Goal: Task Accomplishment & Management: Use online tool/utility

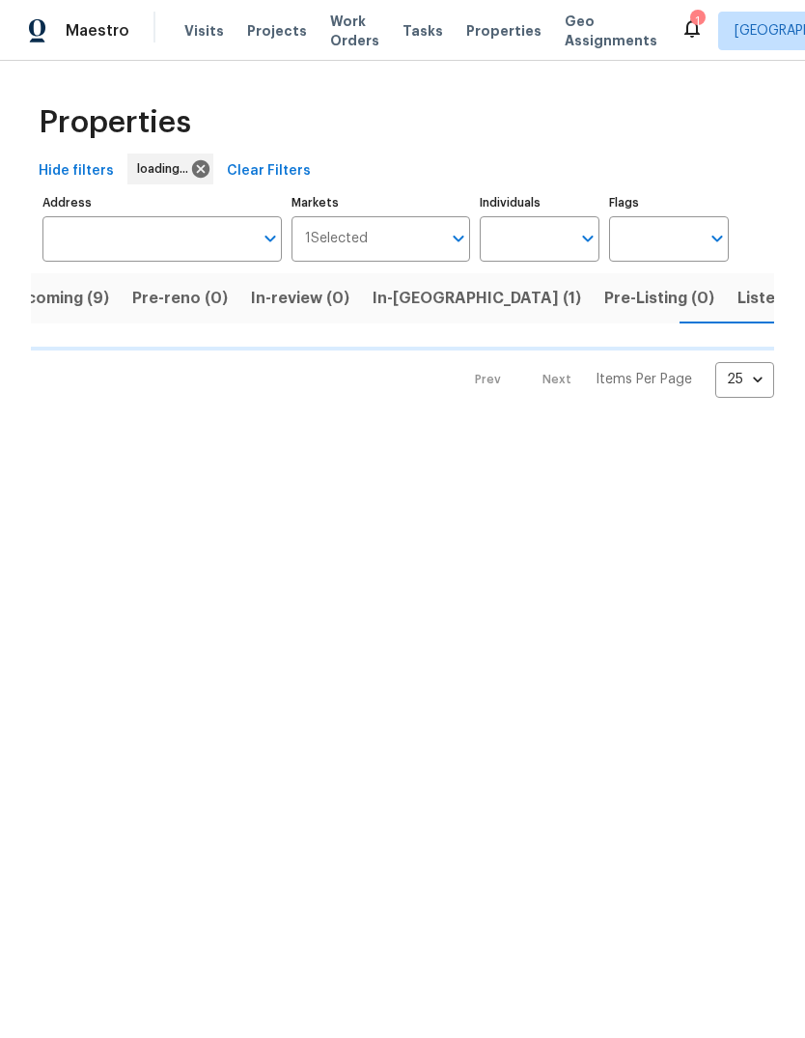
scroll to position [0, 39]
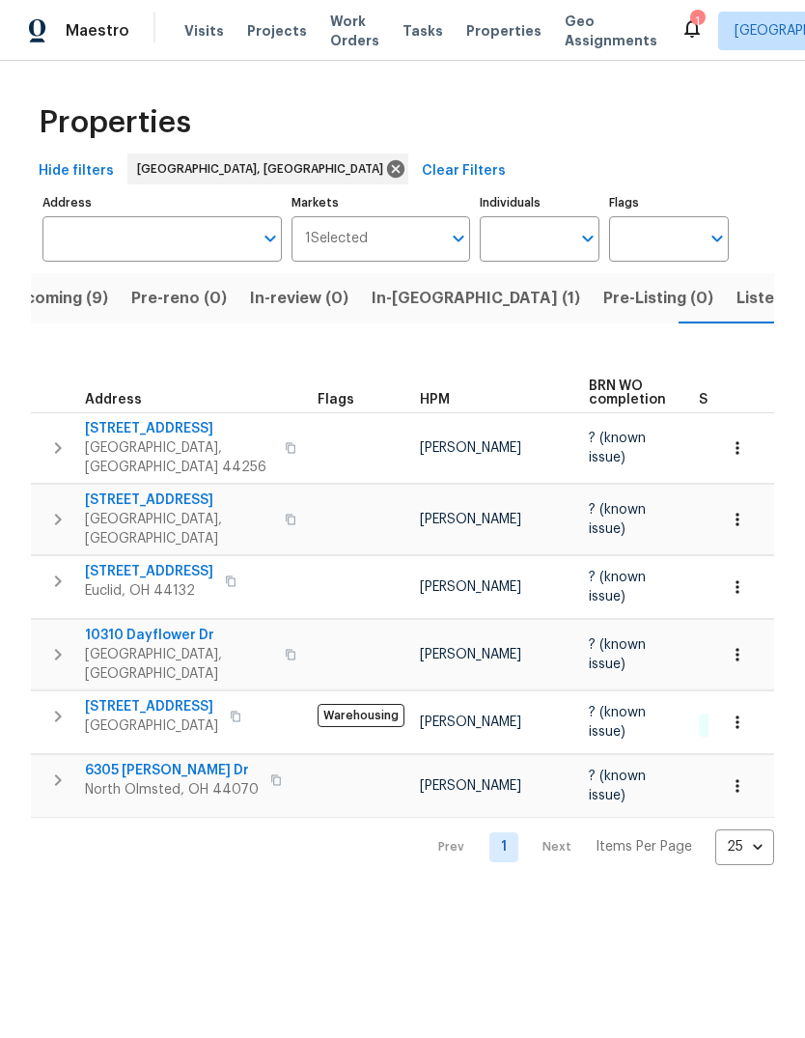
click at [737, 302] on span "Listed (20)" at bounding box center [779, 298] width 84 height 27
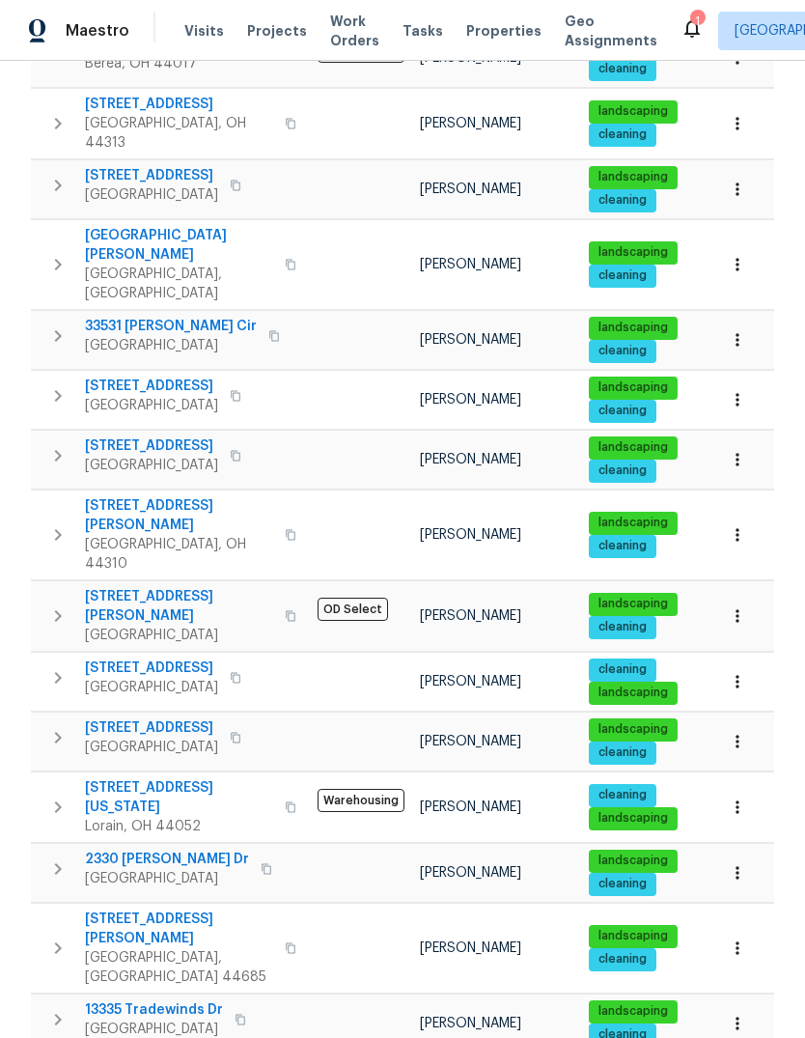
scroll to position [561, 0]
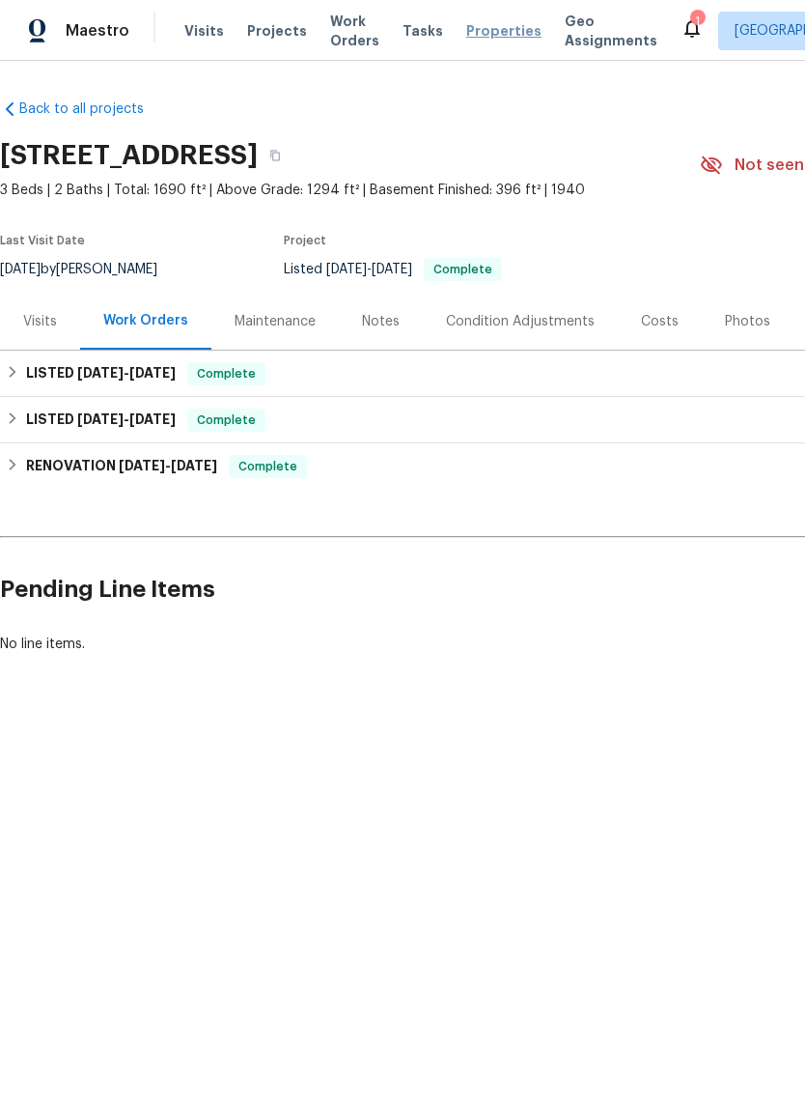
click at [480, 25] on span "Properties" at bounding box center [503, 30] width 75 height 19
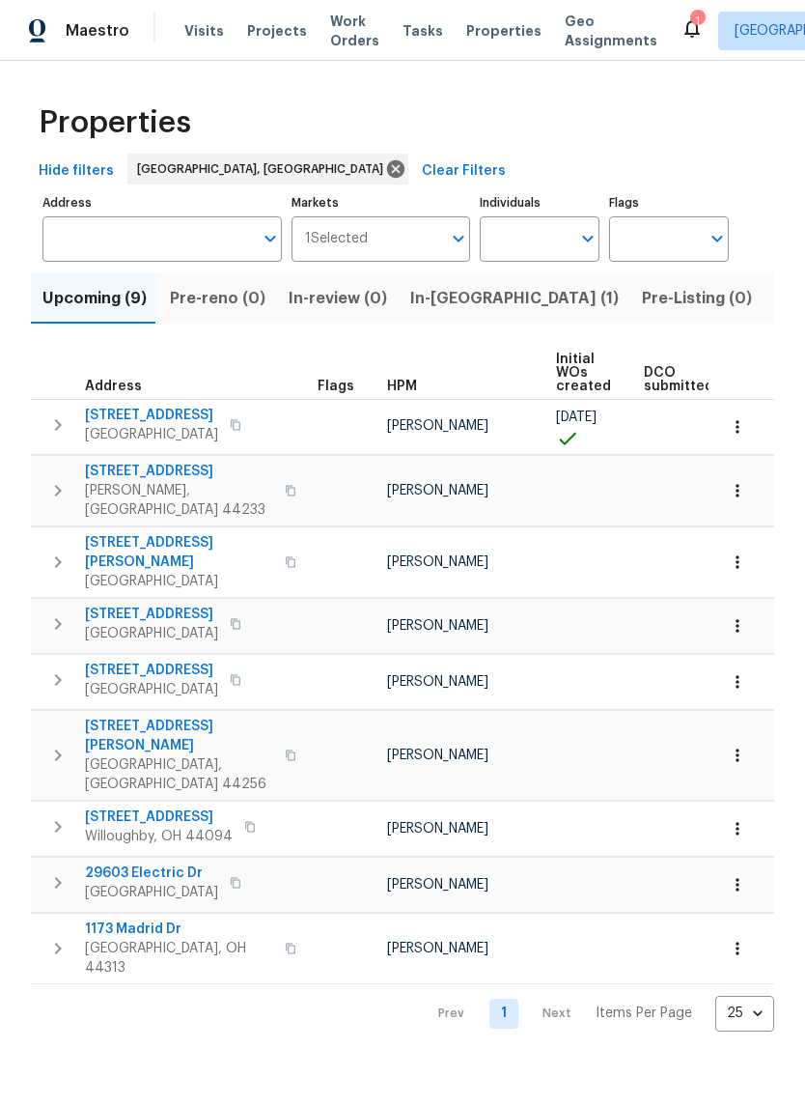
click at [775, 307] on span "Listed (20)" at bounding box center [817, 298] width 84 height 27
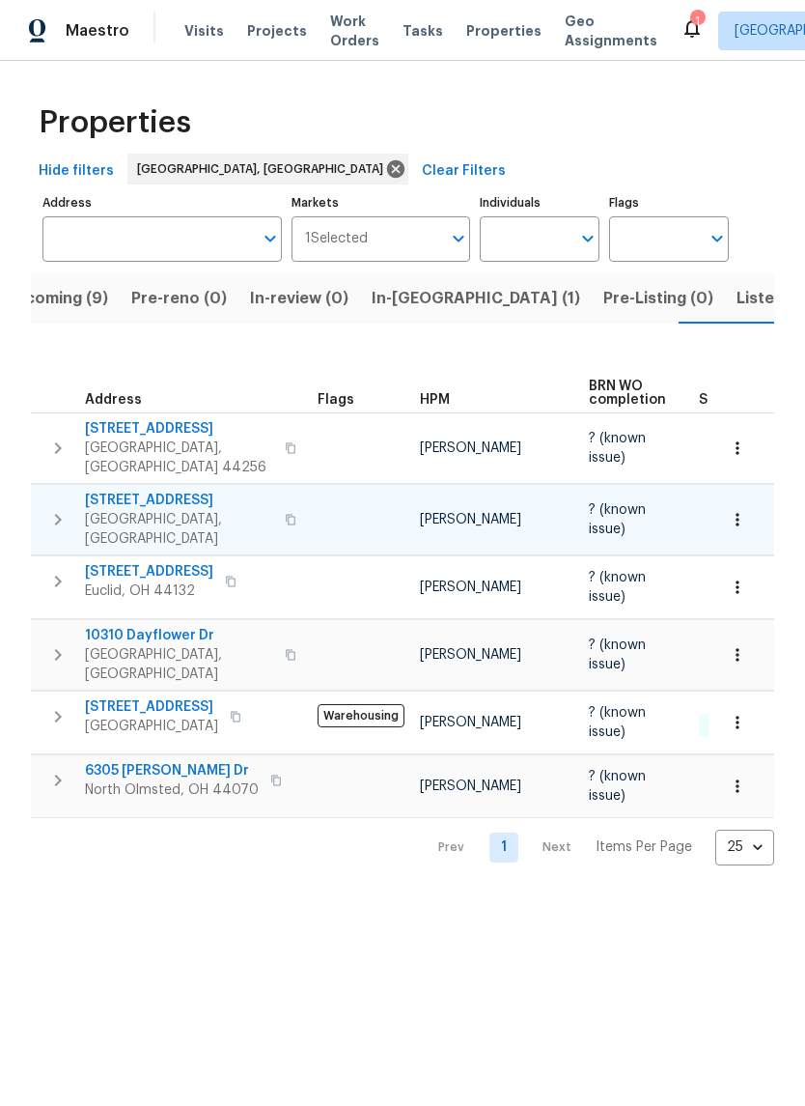
click at [103, 490] on span "[STREET_ADDRESS]" at bounding box center [179, 499] width 188 height 19
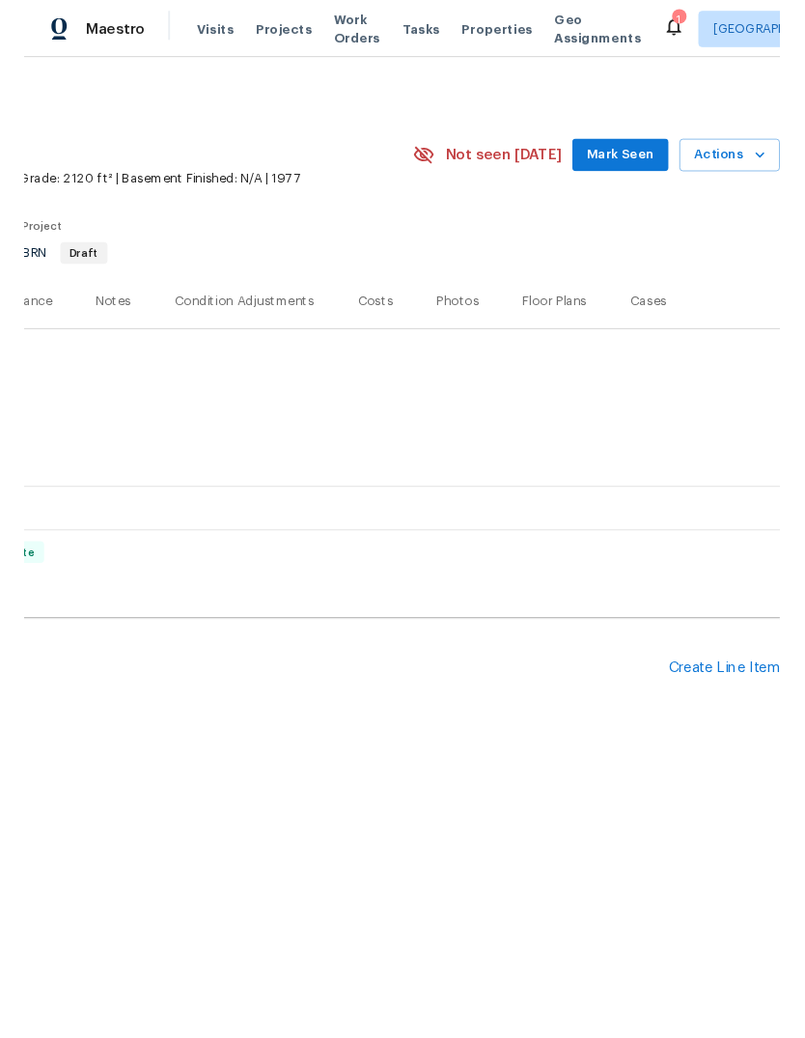
scroll to position [0, 286]
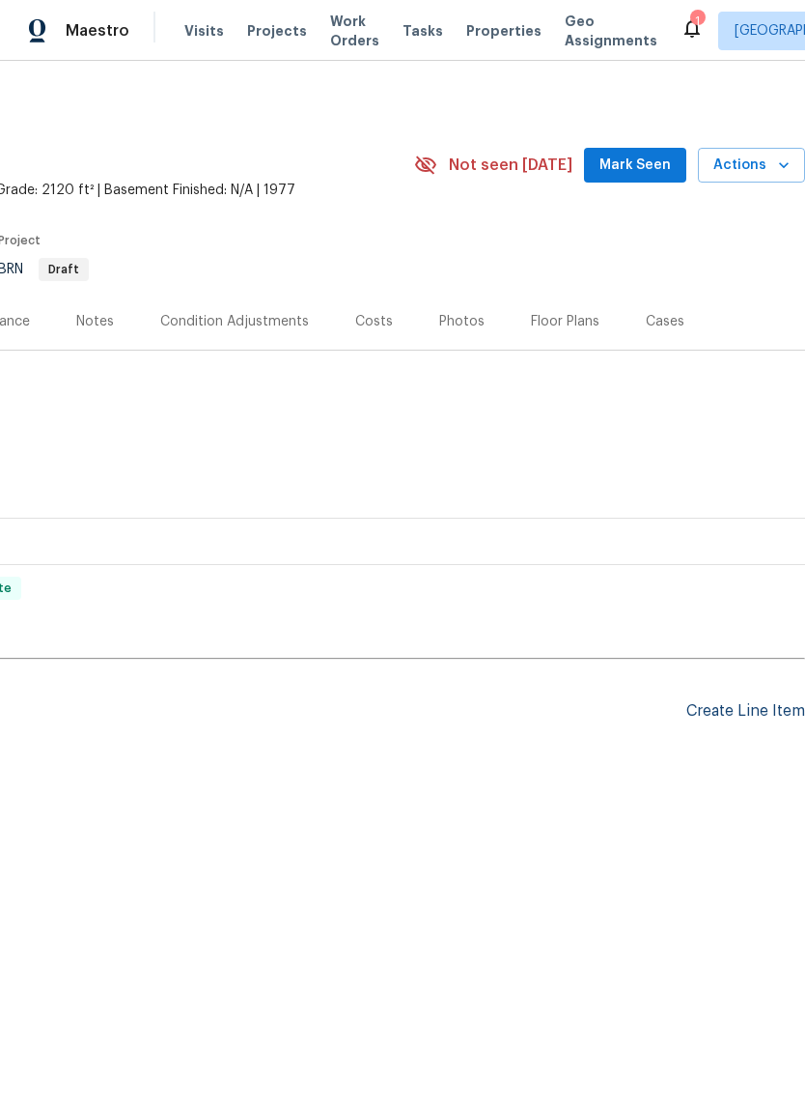
click at [712, 705] on div "Create Line Item" at bounding box center [745, 711] width 119 height 18
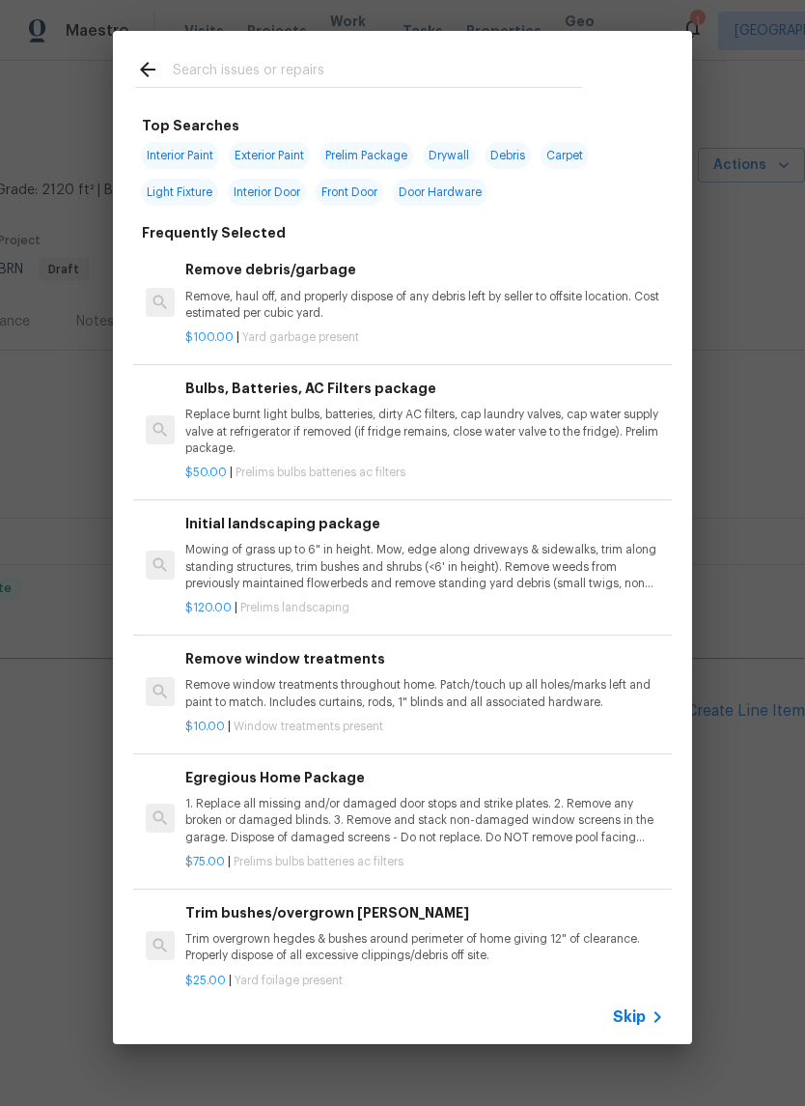
click at [186, 156] on span "Interior Paint" at bounding box center [180, 155] width 78 height 27
type input "Interior Paint"
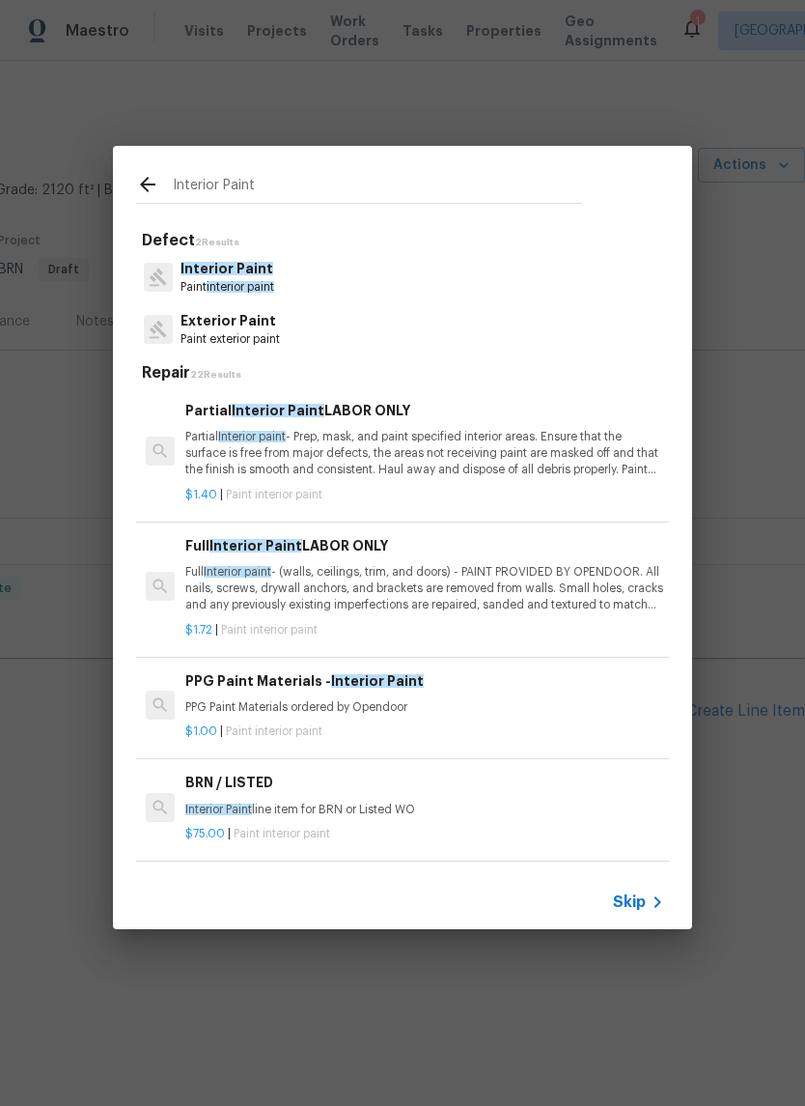
click at [521, 453] on p "Partial Interior paint - Prep, mask, and paint specified interior areas. Ensure…" at bounding box center [424, 453] width 479 height 49
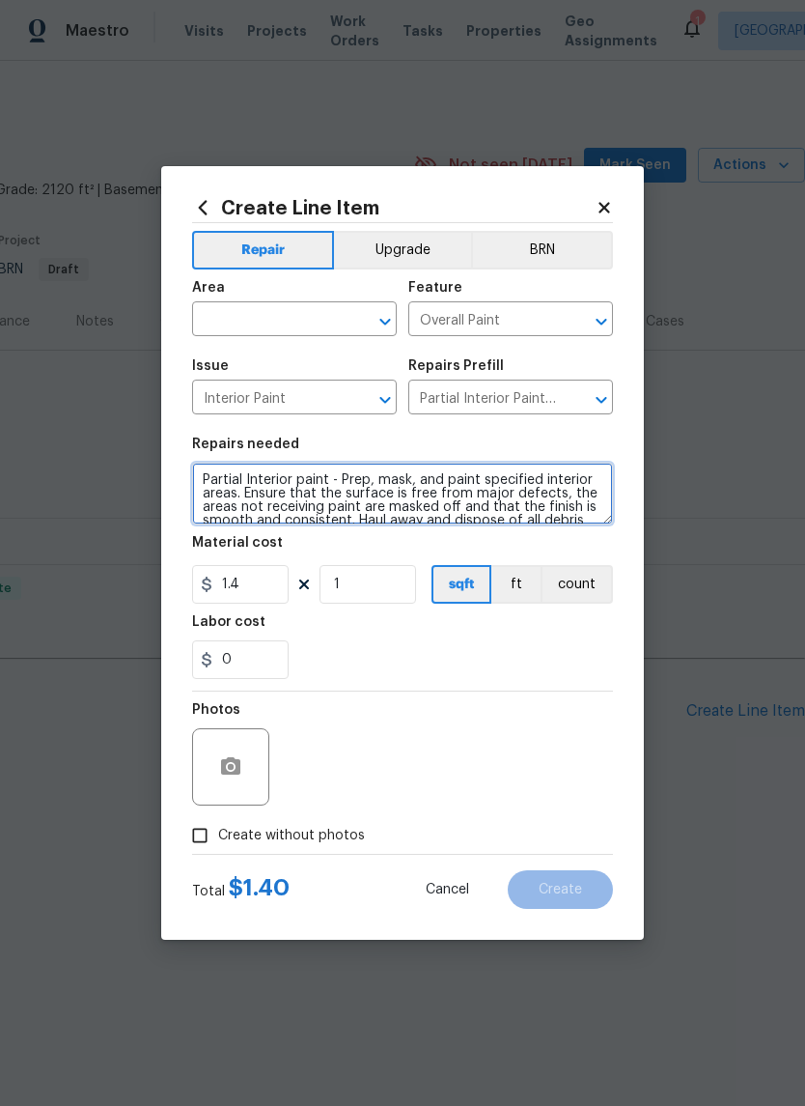
click at [205, 481] on textarea "Partial Interior paint - Prep, mask, and paint specified interior areas. Ensure…" at bounding box center [402, 493] width 421 height 62
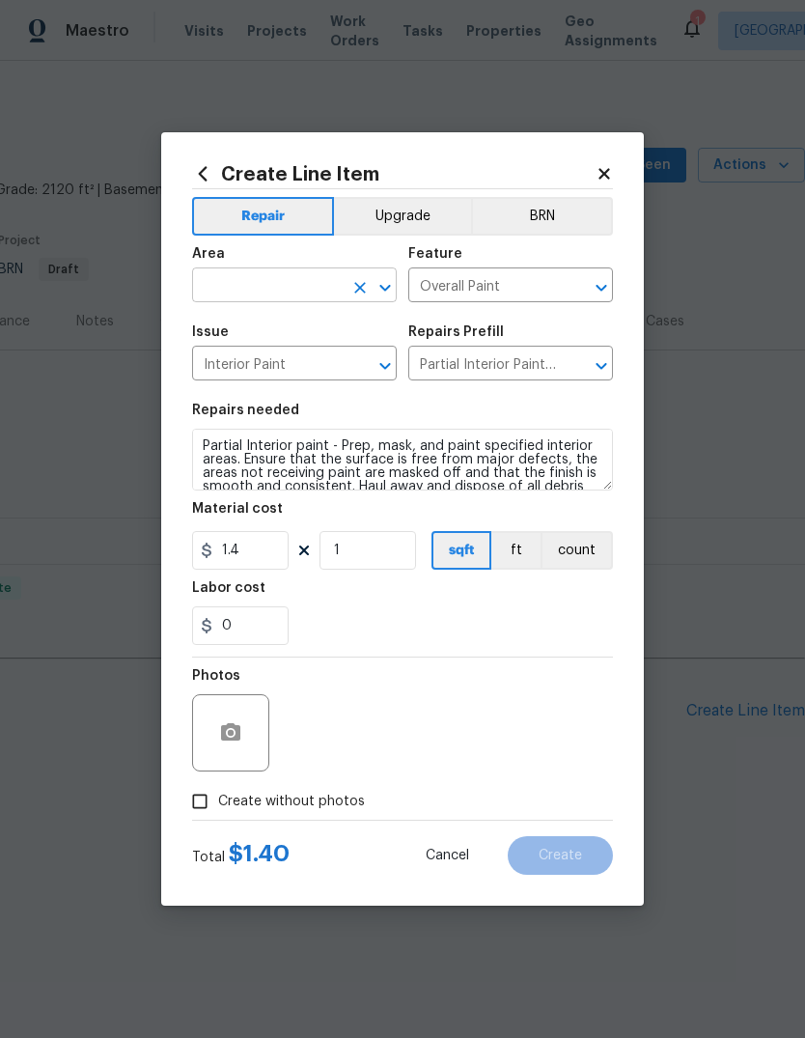
click at [239, 274] on input "text" at bounding box center [267, 287] width 151 height 30
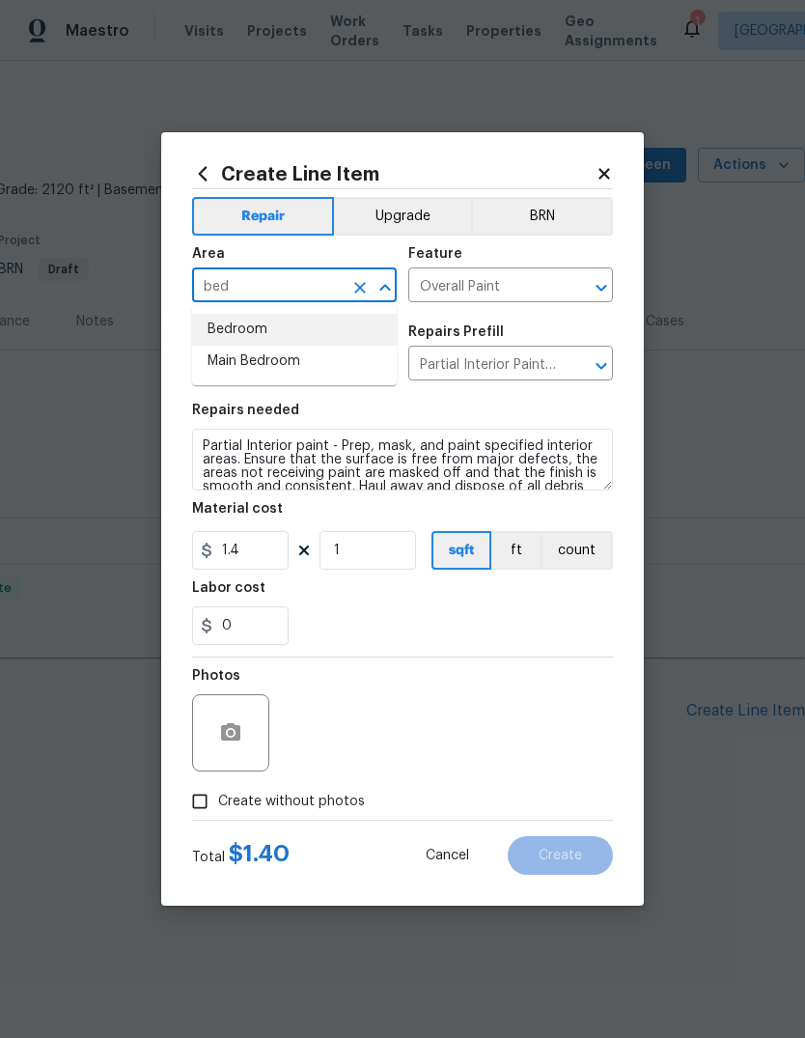
click at [250, 330] on li "Bedroom" at bounding box center [294, 330] width 205 height 32
type input "Bedroom"
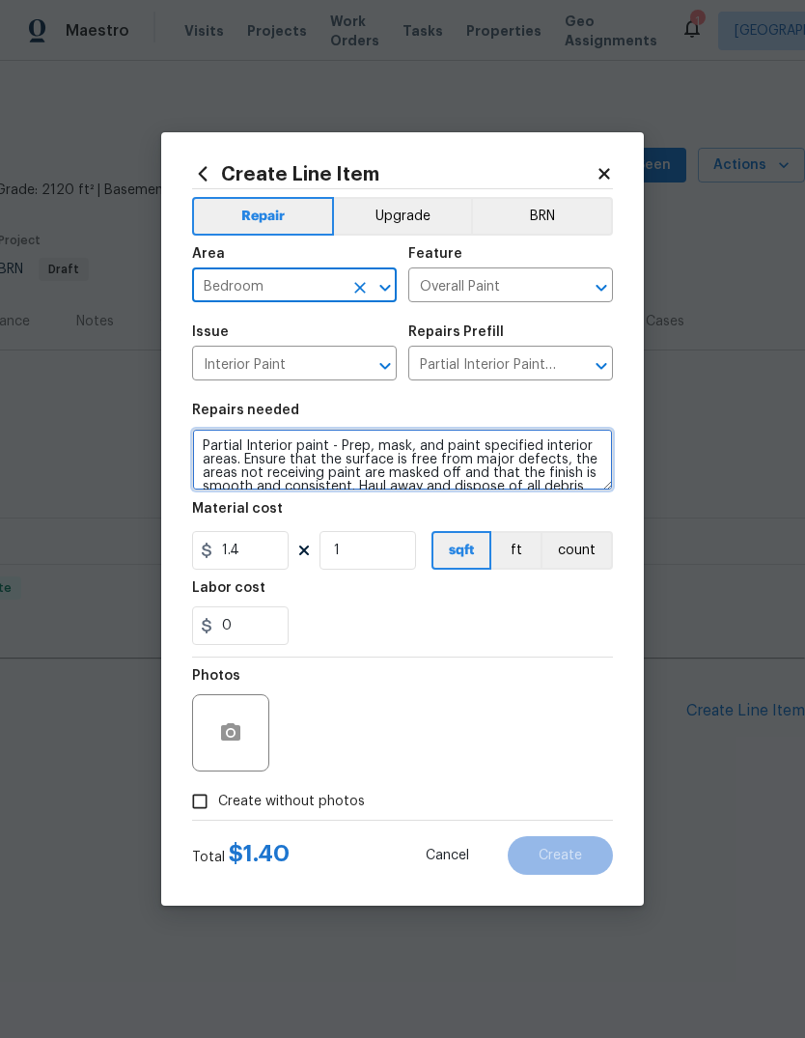
click at [192, 439] on textarea "Partial Interior paint - Prep, mask, and paint specified interior areas. Ensure…" at bounding box center [402, 460] width 421 height 62
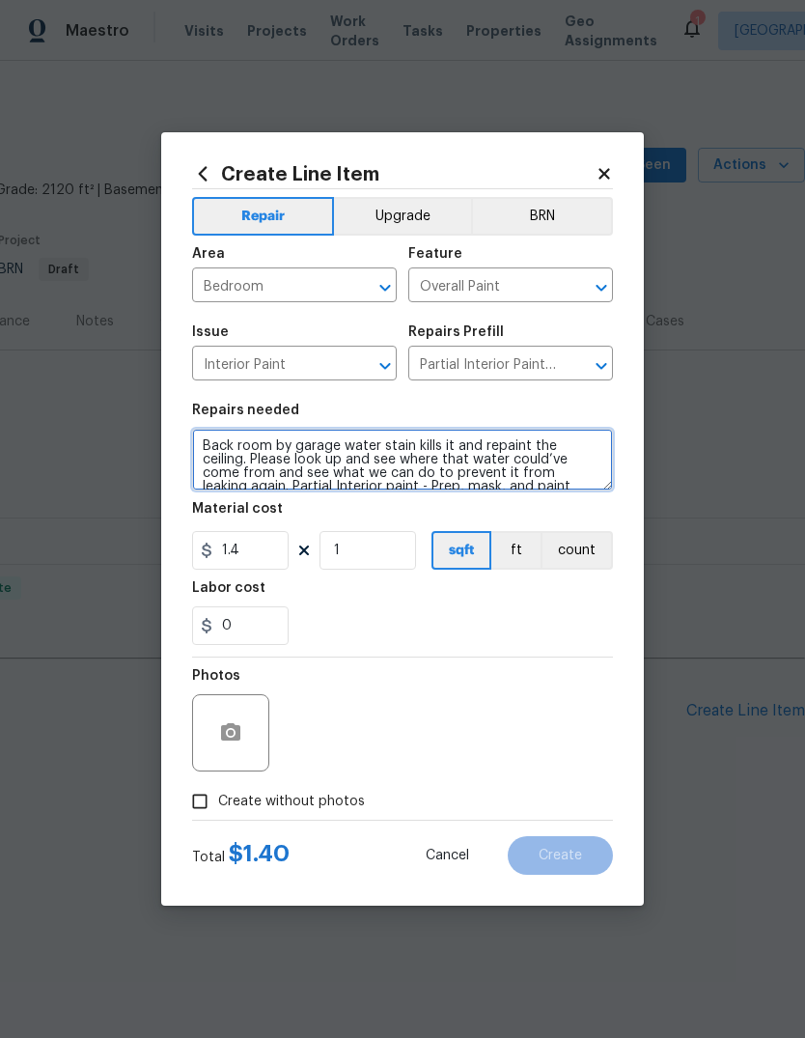
scroll to position [4, 0]
type textarea "Back room by garage water stain kills it and repaint the ceiling. Please look u…"
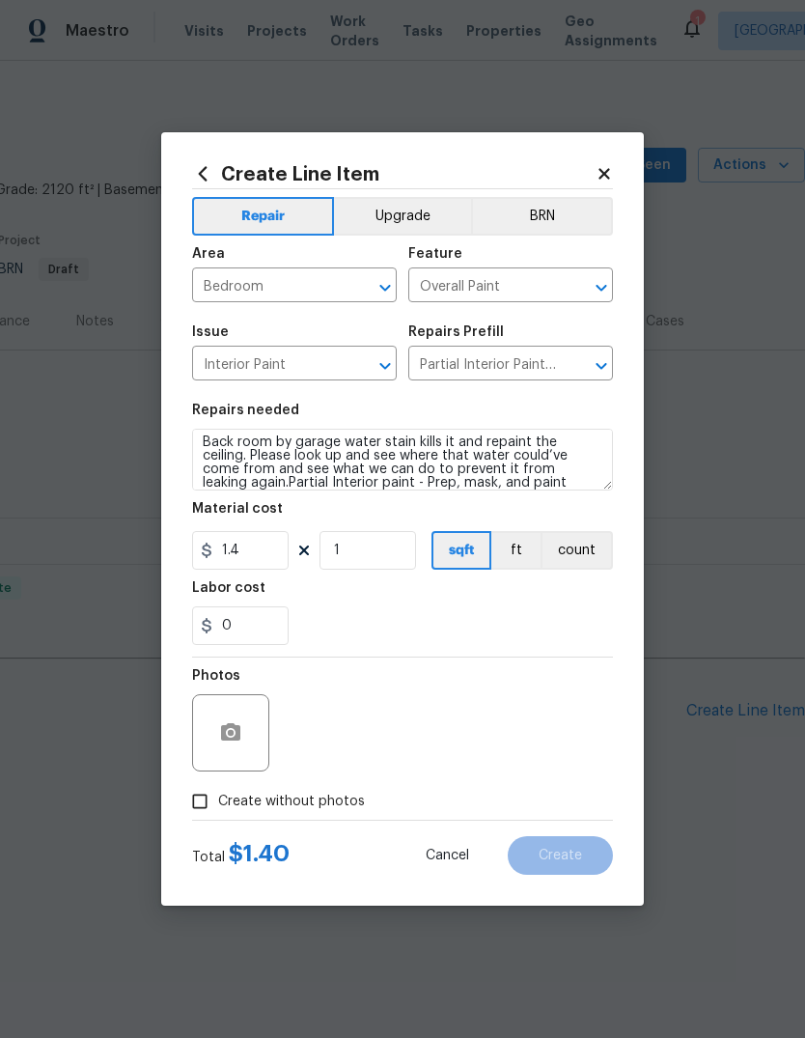
click at [425, 609] on div "0" at bounding box center [402, 625] width 421 height 39
click at [373, 546] on input "1" at bounding box center [368, 550] width 97 height 39
type input "153"
click at [479, 620] on div "0" at bounding box center [402, 625] width 421 height 39
click at [261, 630] on input "0" at bounding box center [240, 625] width 97 height 39
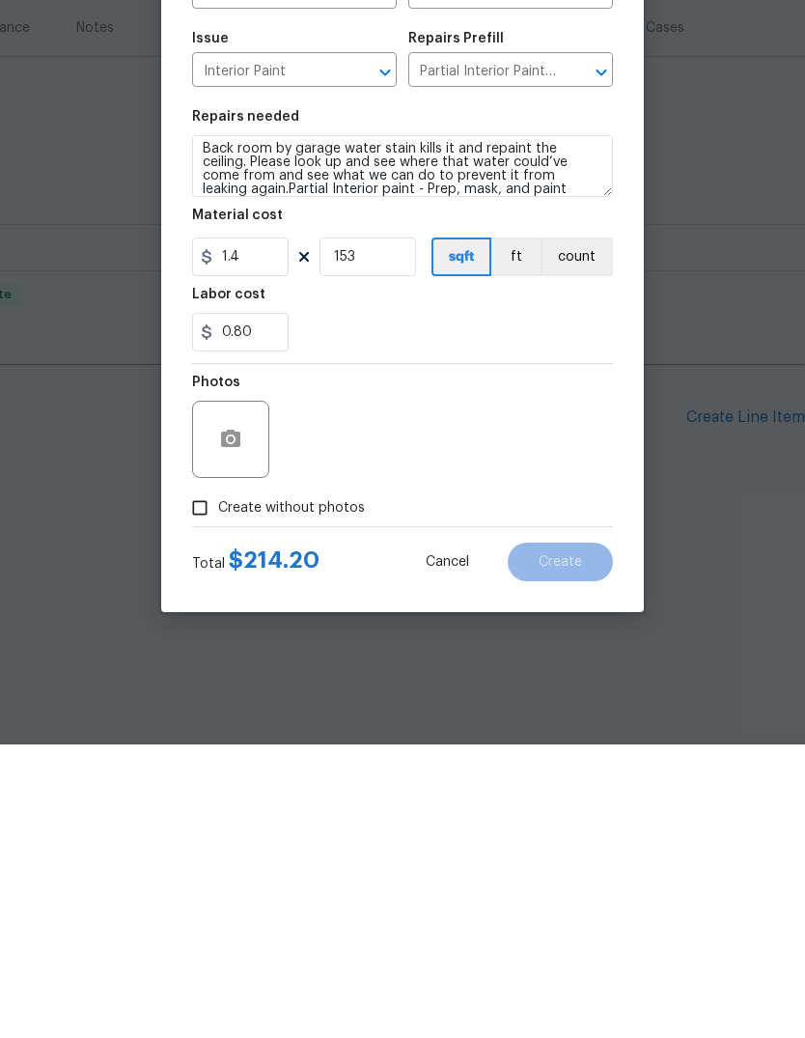
click at [428, 658] on div "Photos" at bounding box center [402, 721] width 421 height 126
type input "0.8"
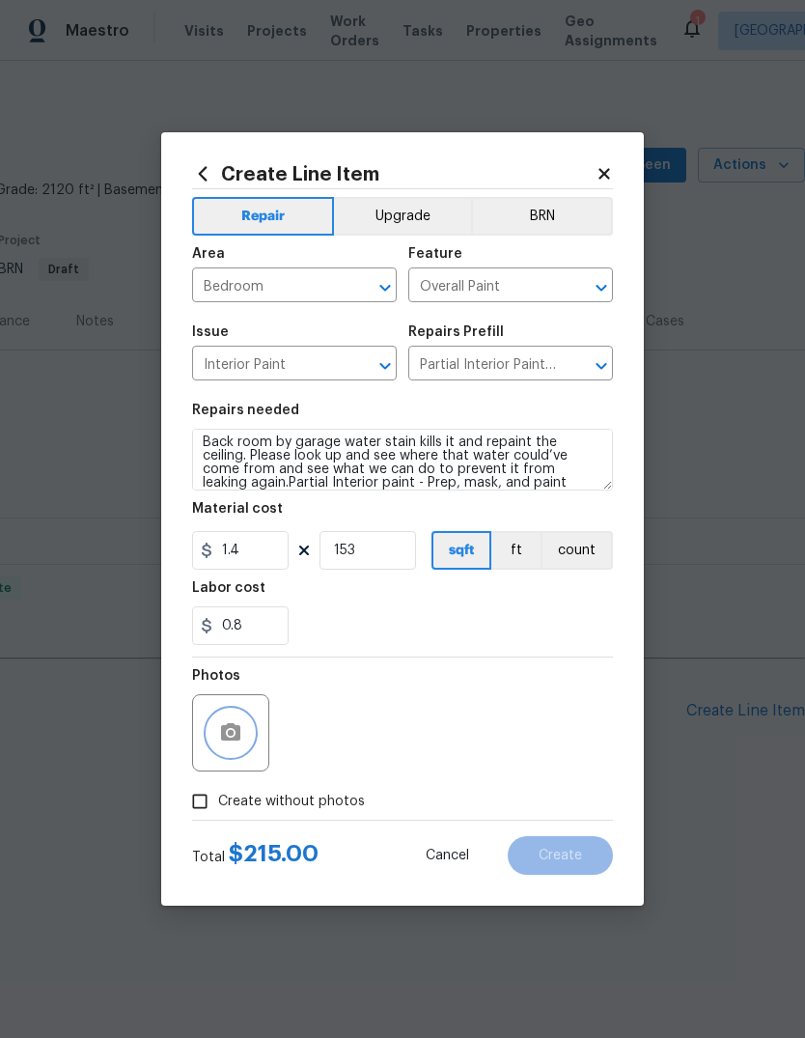
click at [246, 747] on button "button" at bounding box center [231, 733] width 46 height 46
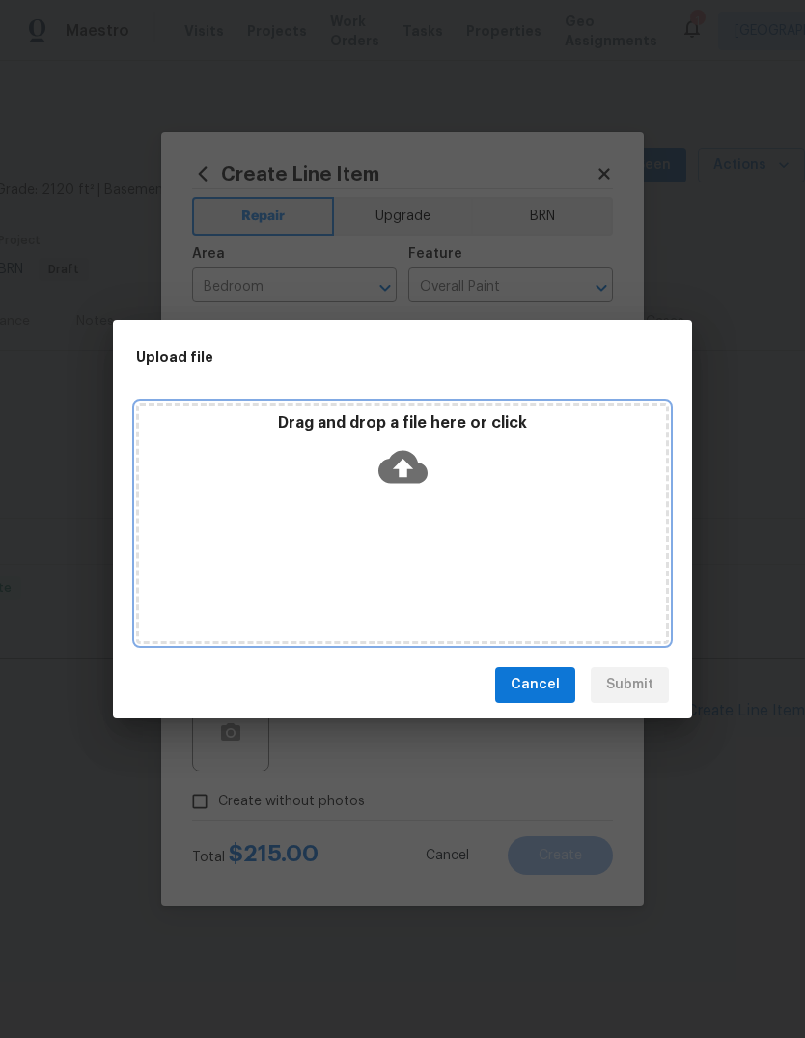
click at [405, 479] on icon at bounding box center [402, 466] width 49 height 33
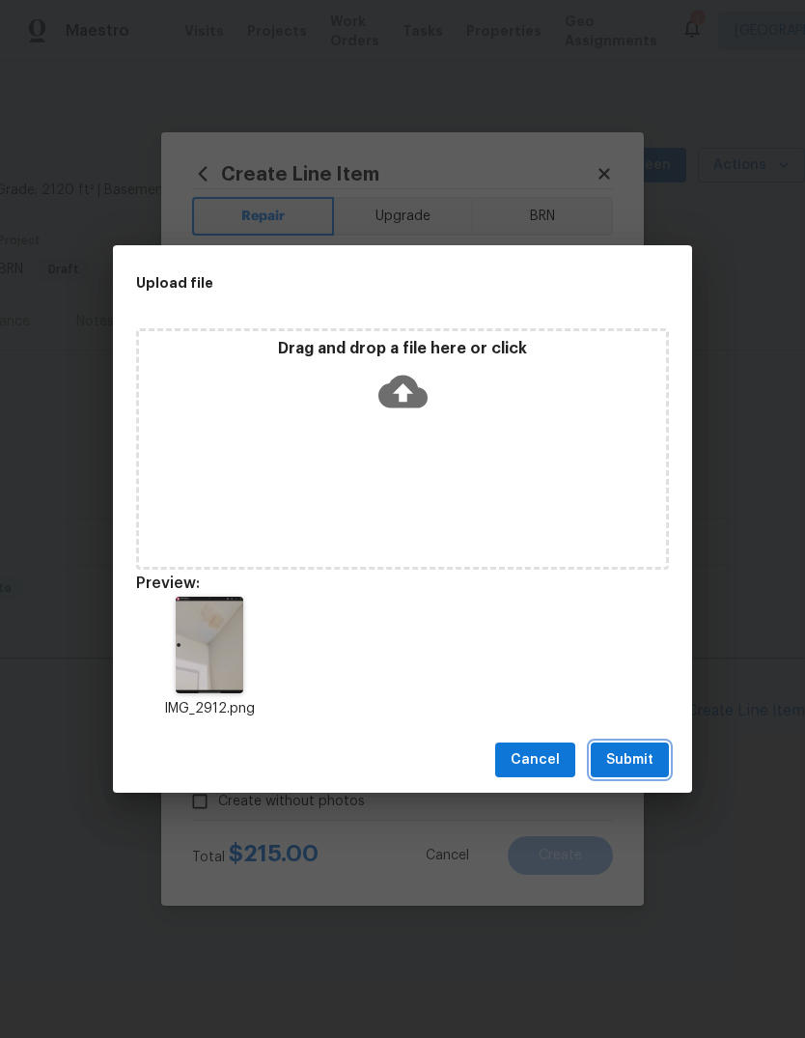
click at [642, 757] on span "Submit" at bounding box center [629, 760] width 47 height 24
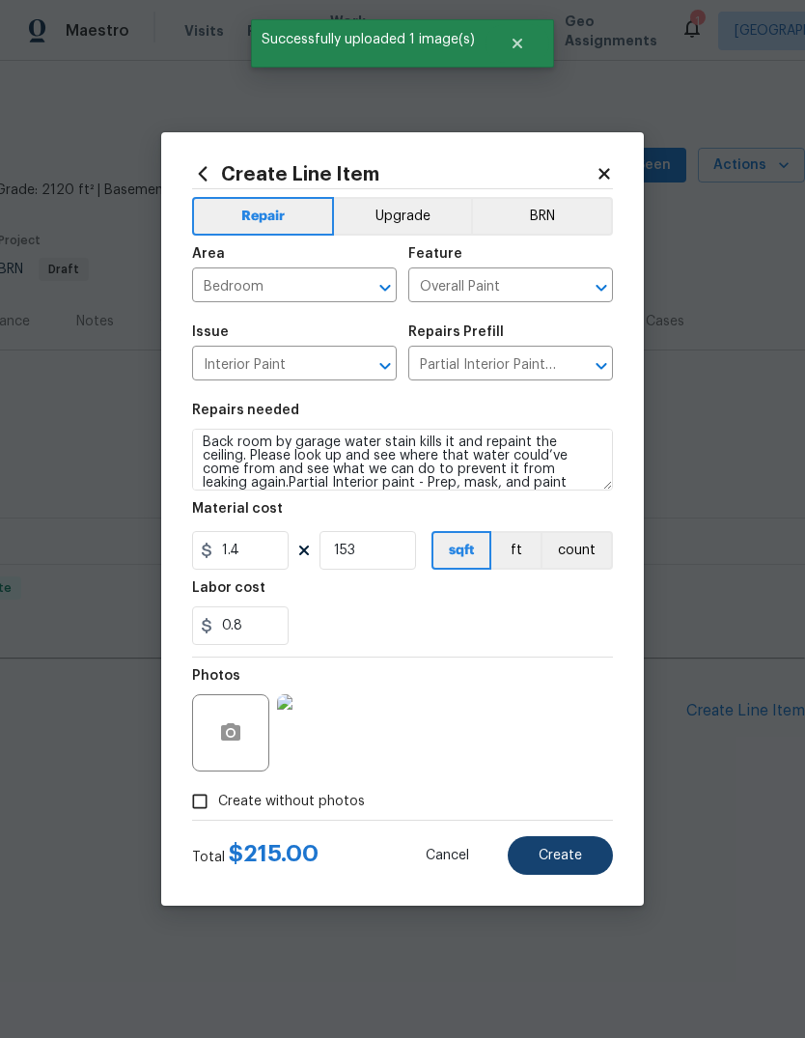
click at [575, 870] on button "Create" at bounding box center [560, 855] width 105 height 39
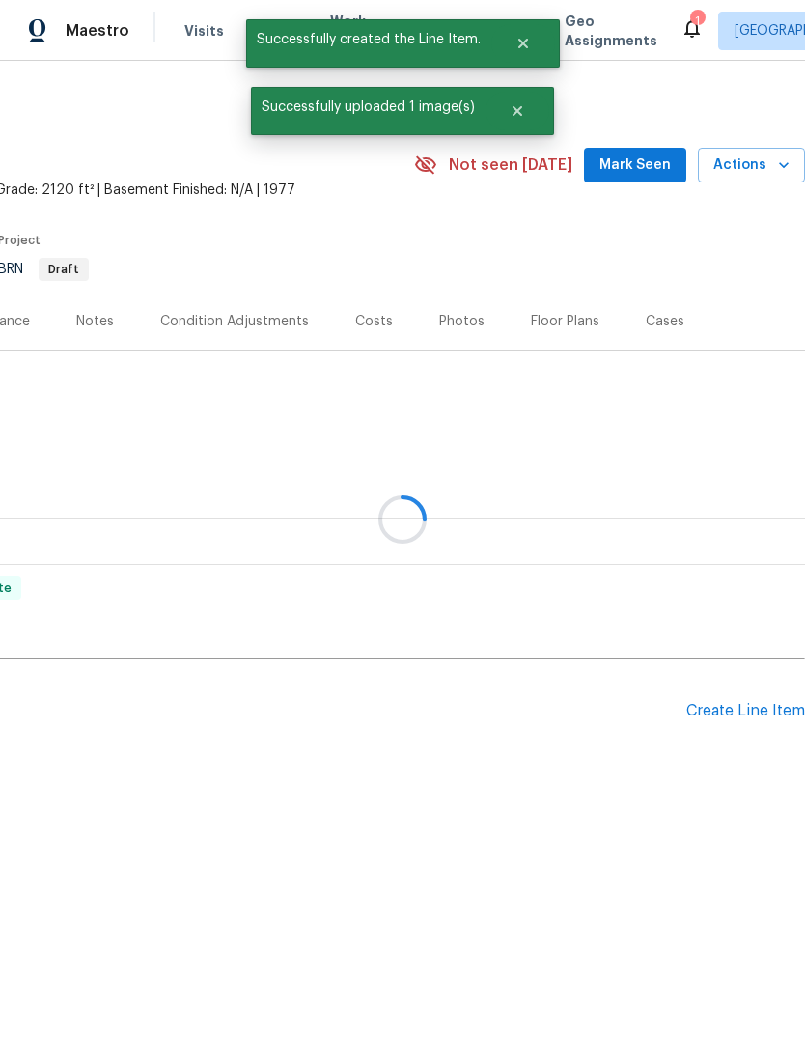
click at [551, 215] on div at bounding box center [402, 519] width 805 height 1038
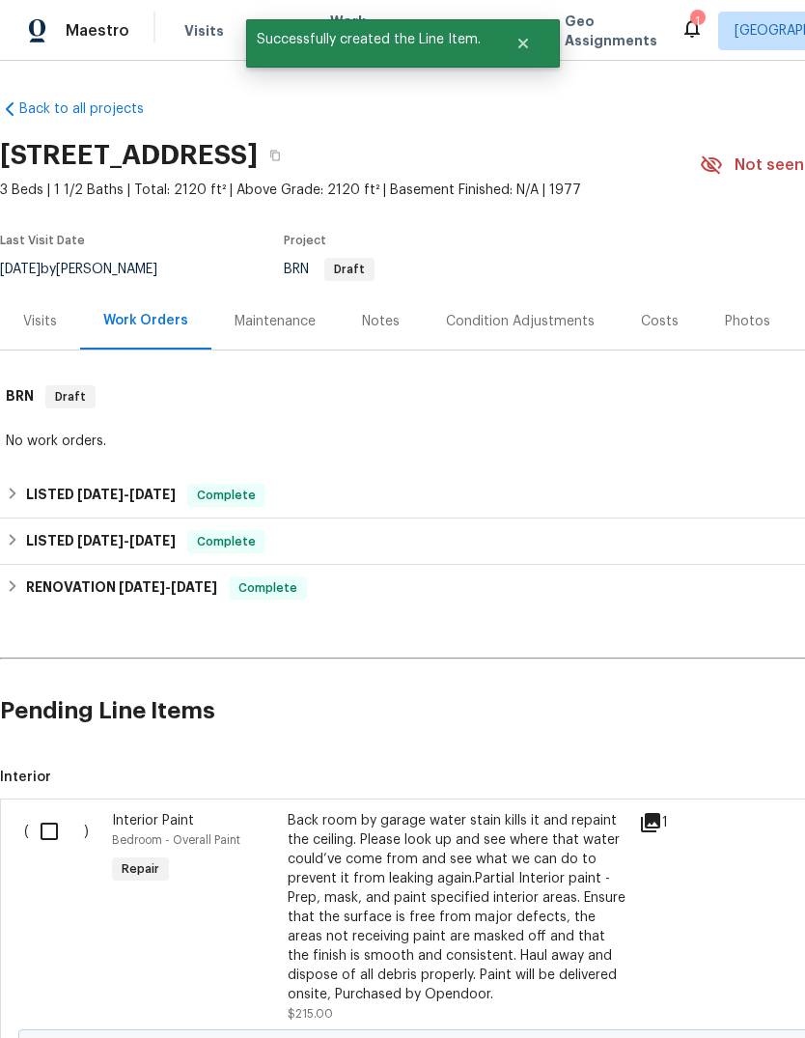
scroll to position [0, 0]
click at [416, 913] on div "Back room by garage water stain kills it and repaint the ceiling. Please look u…" at bounding box center [458, 907] width 340 height 193
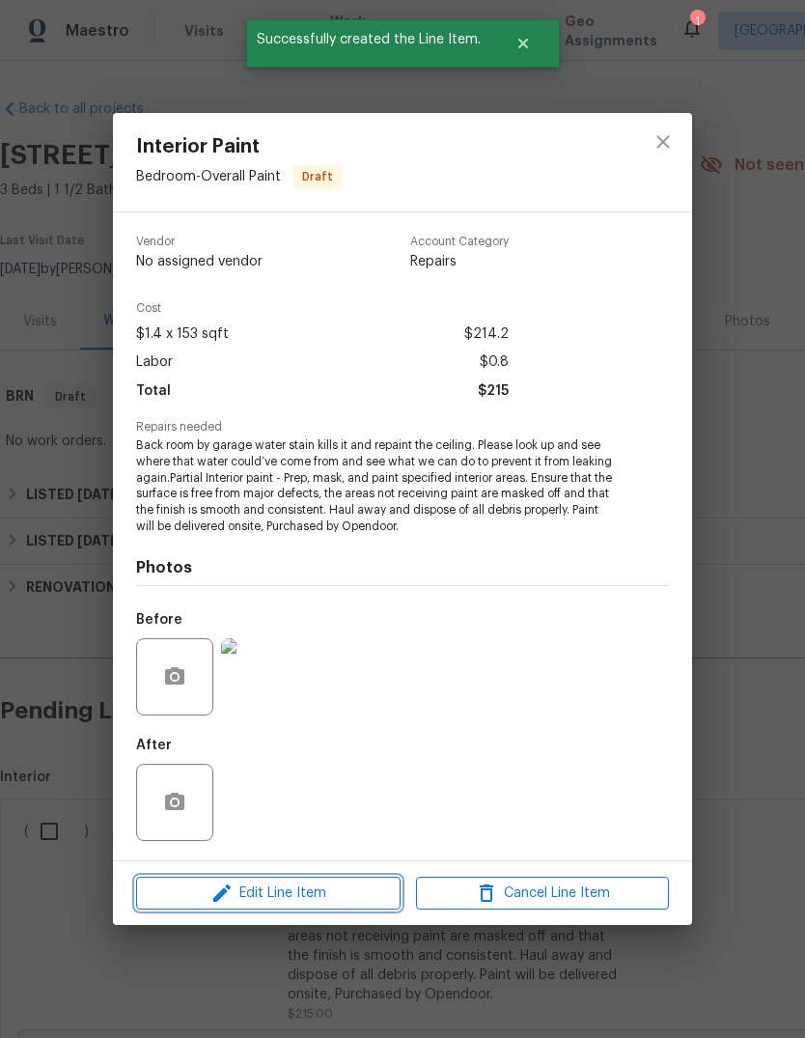
click at [302, 899] on span "Edit Line Item" at bounding box center [268, 894] width 253 height 24
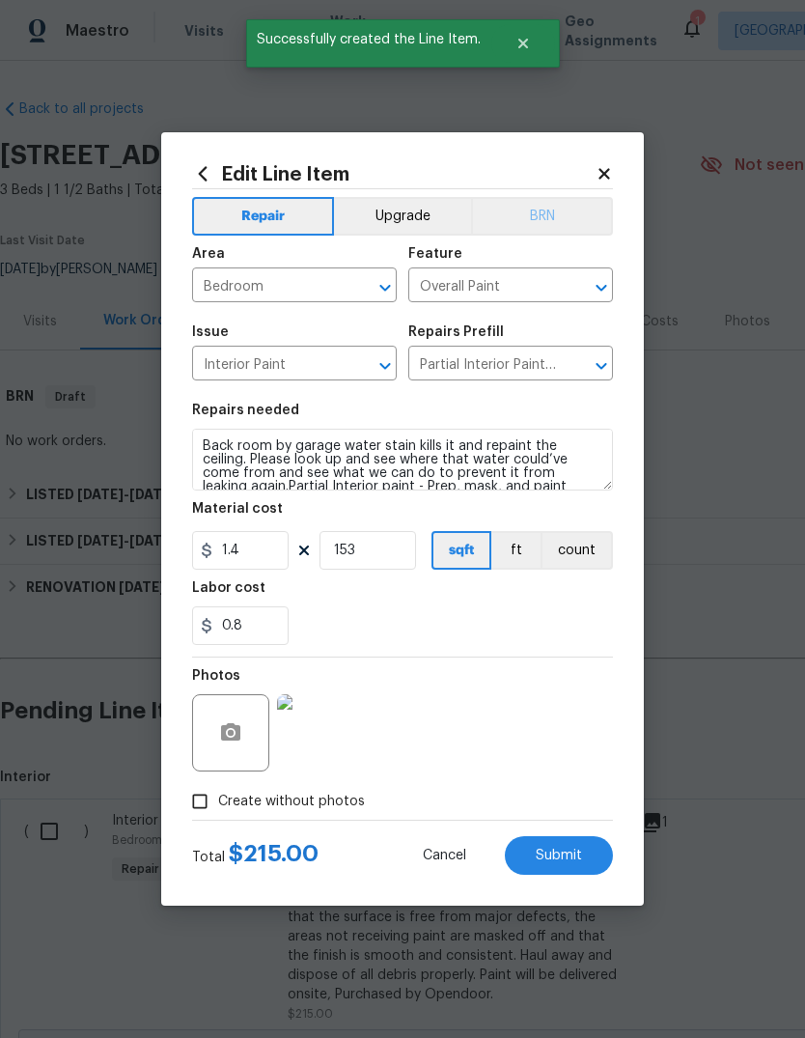
click at [546, 210] on button "BRN" at bounding box center [542, 216] width 142 height 39
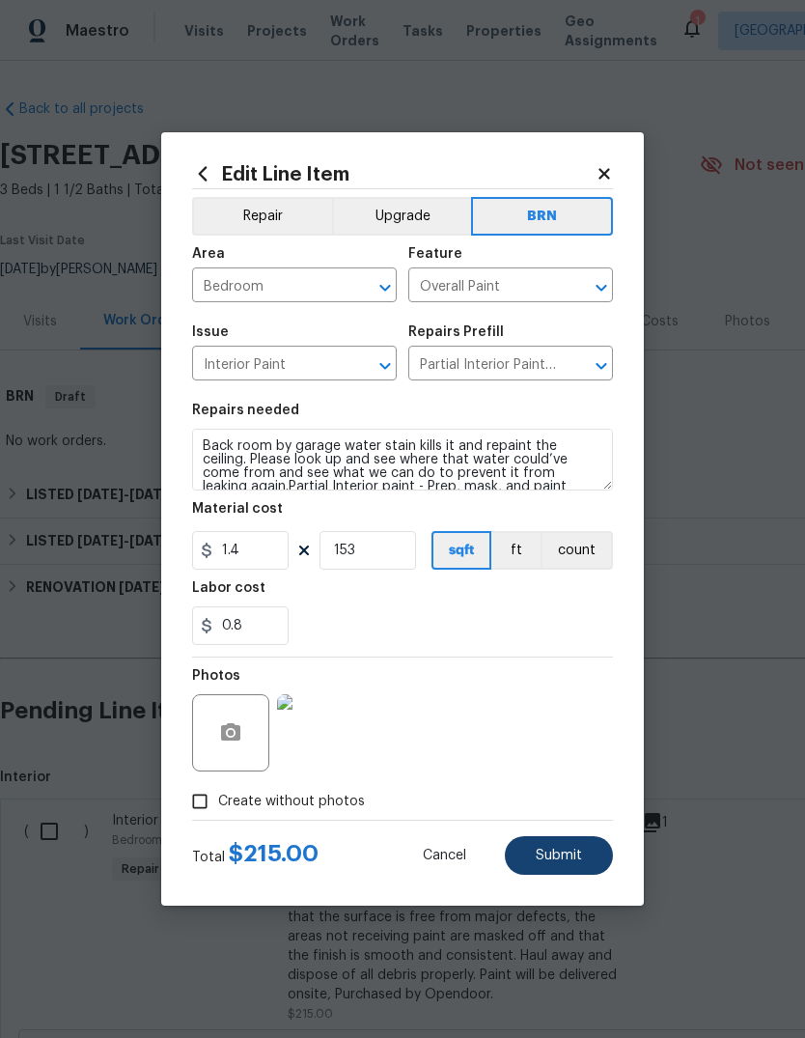
click at [566, 870] on button "Submit" at bounding box center [559, 855] width 108 height 39
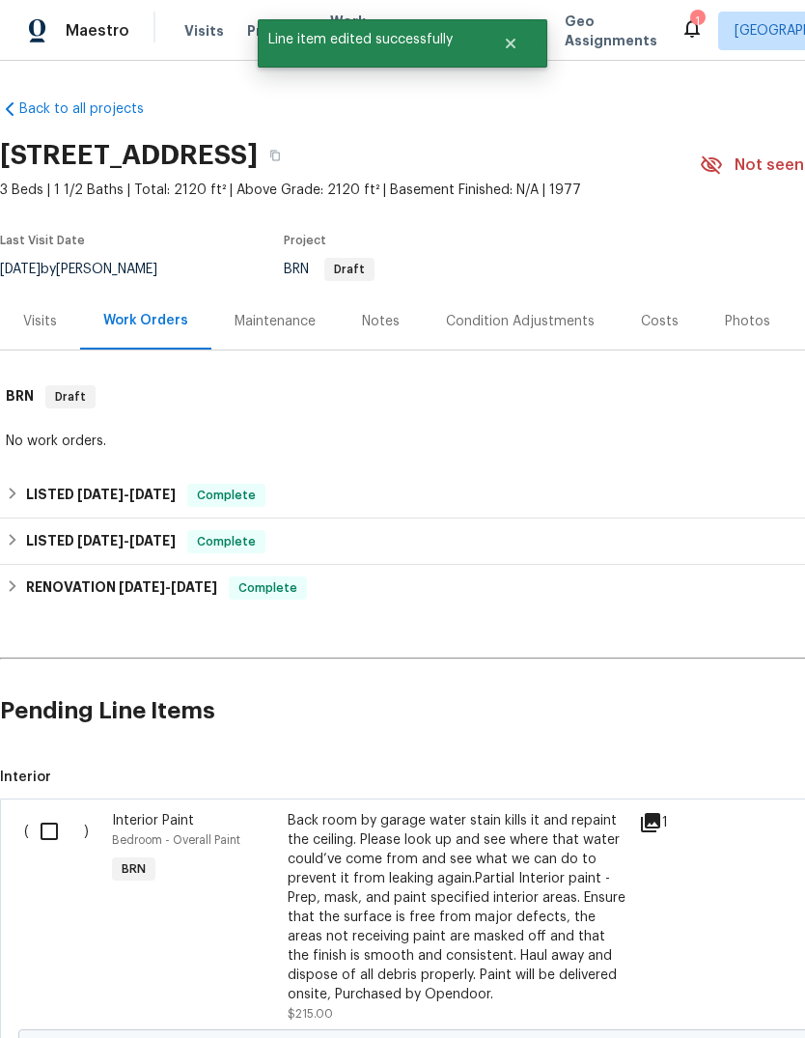
click at [57, 826] on input "checkbox" at bounding box center [56, 831] width 55 height 41
checkbox input "true"
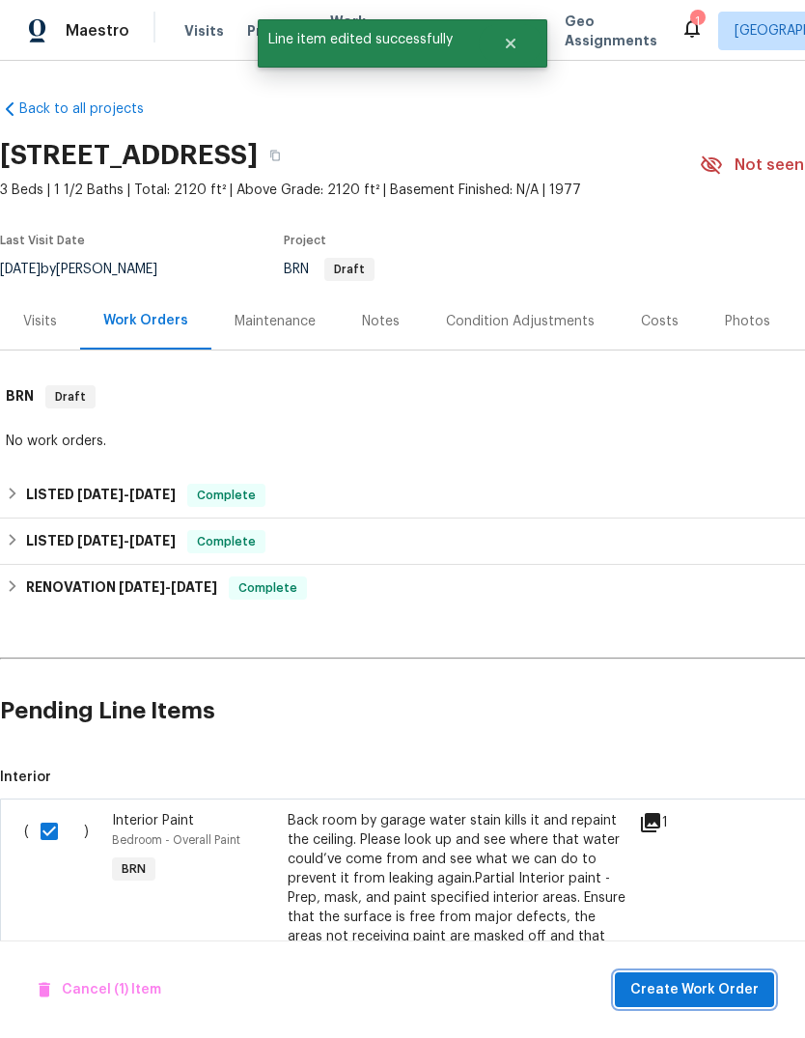
click at [699, 996] on span "Create Work Order" at bounding box center [694, 990] width 128 height 24
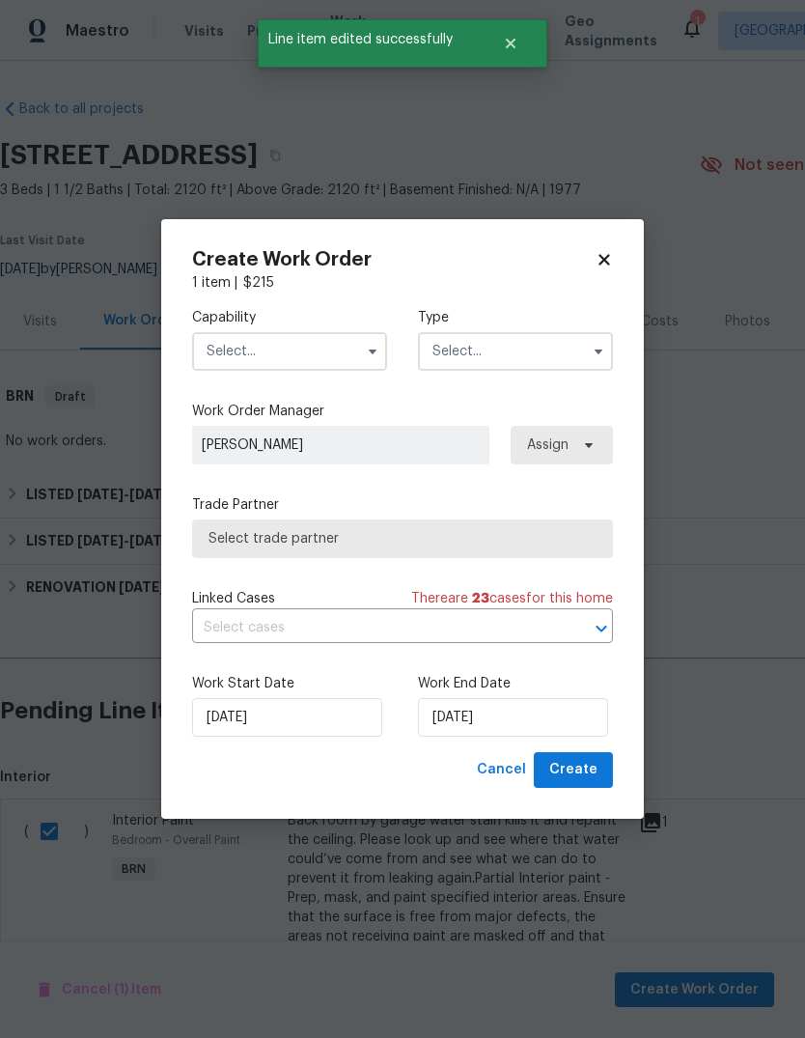
click at [289, 340] on input "text" at bounding box center [289, 351] width 195 height 39
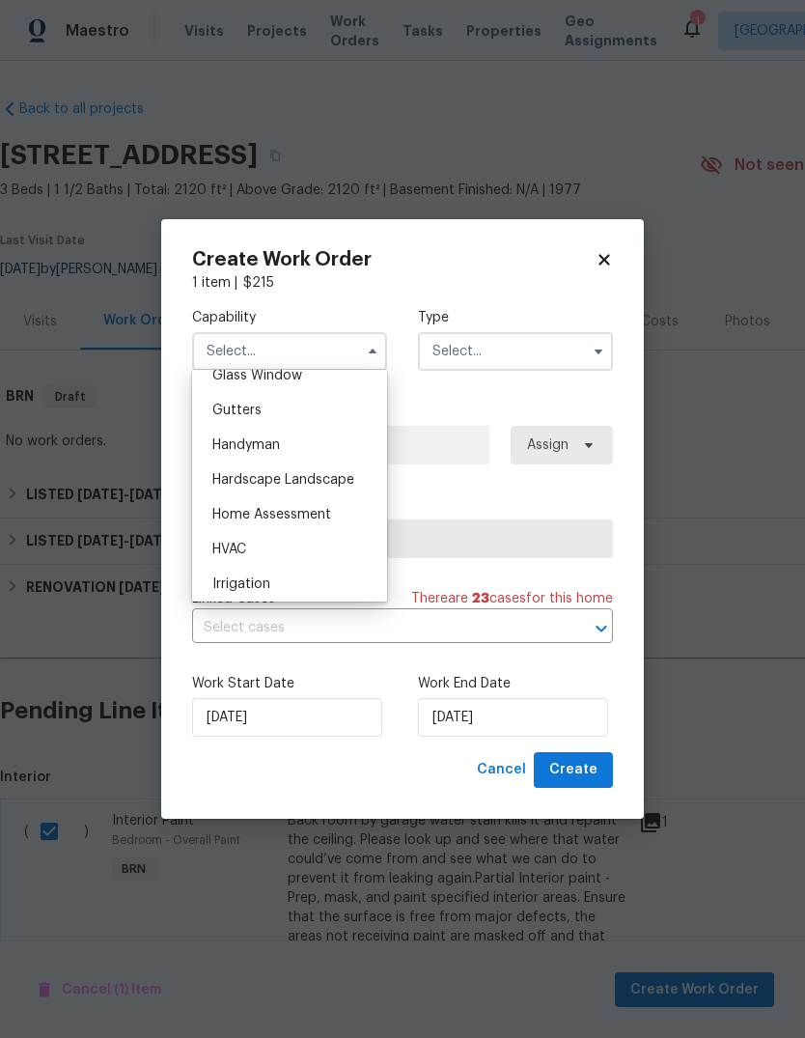
scroll to position [1008, 0]
click at [307, 449] on div "Handyman" at bounding box center [289, 446] width 185 height 35
type input "Handyman"
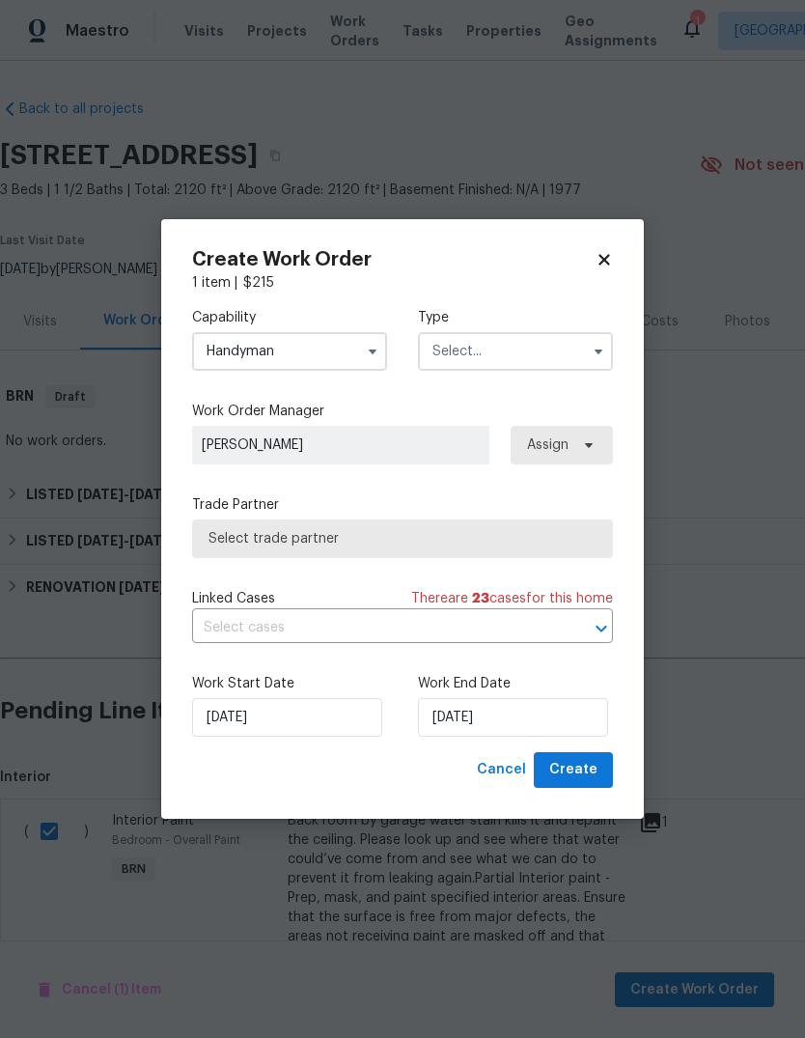
click at [530, 356] on input "text" at bounding box center [515, 351] width 195 height 39
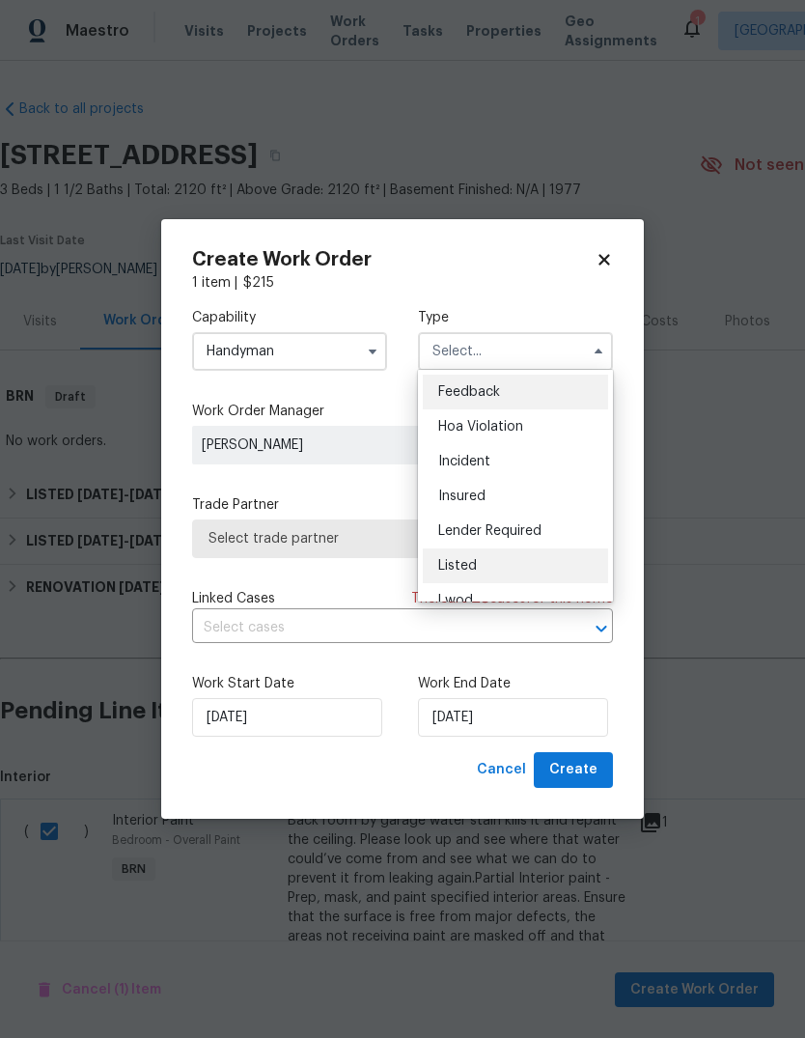
click at [466, 562] on span "Listed" at bounding box center [457, 566] width 39 height 14
type input "Listed"
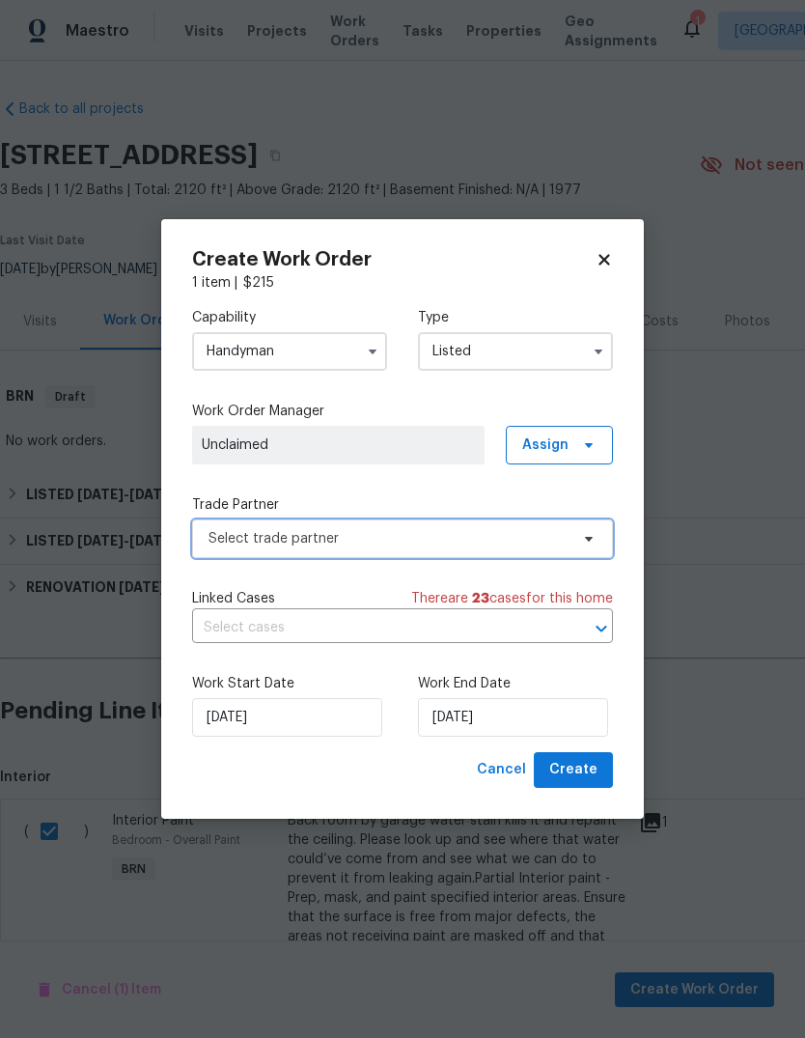
click at [421, 525] on span "Select trade partner" at bounding box center [402, 538] width 421 height 39
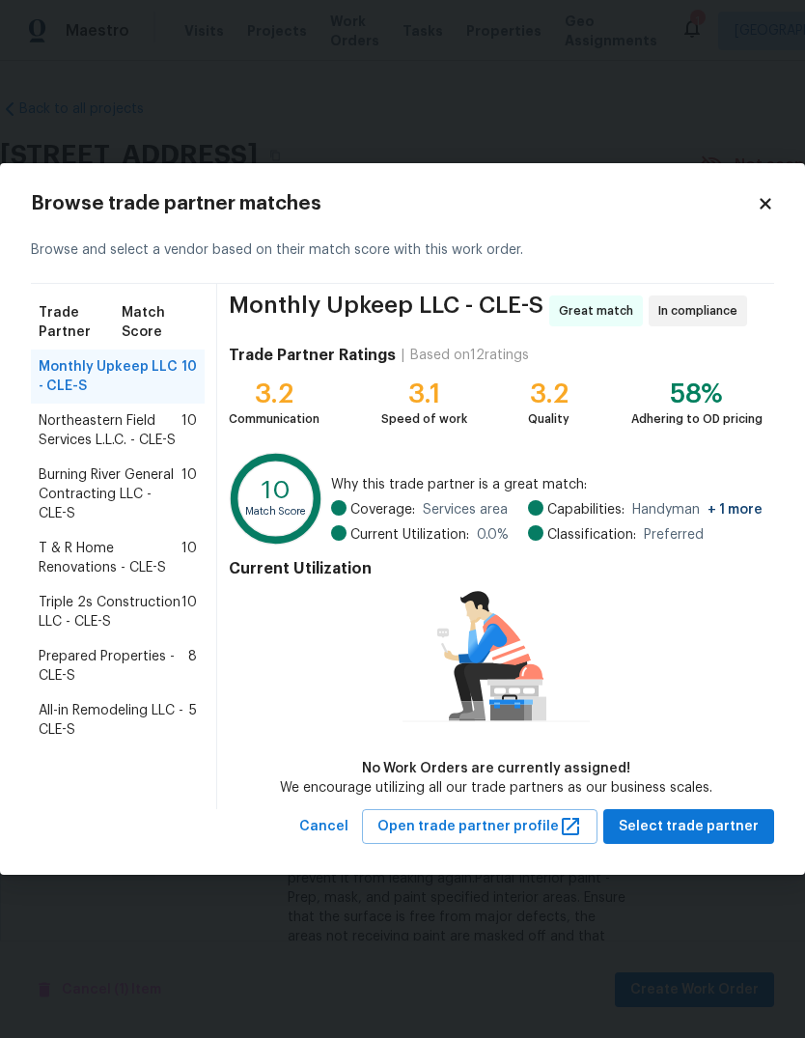
click at [106, 658] on span "Prepared Properties - CLE-S" at bounding box center [114, 666] width 150 height 39
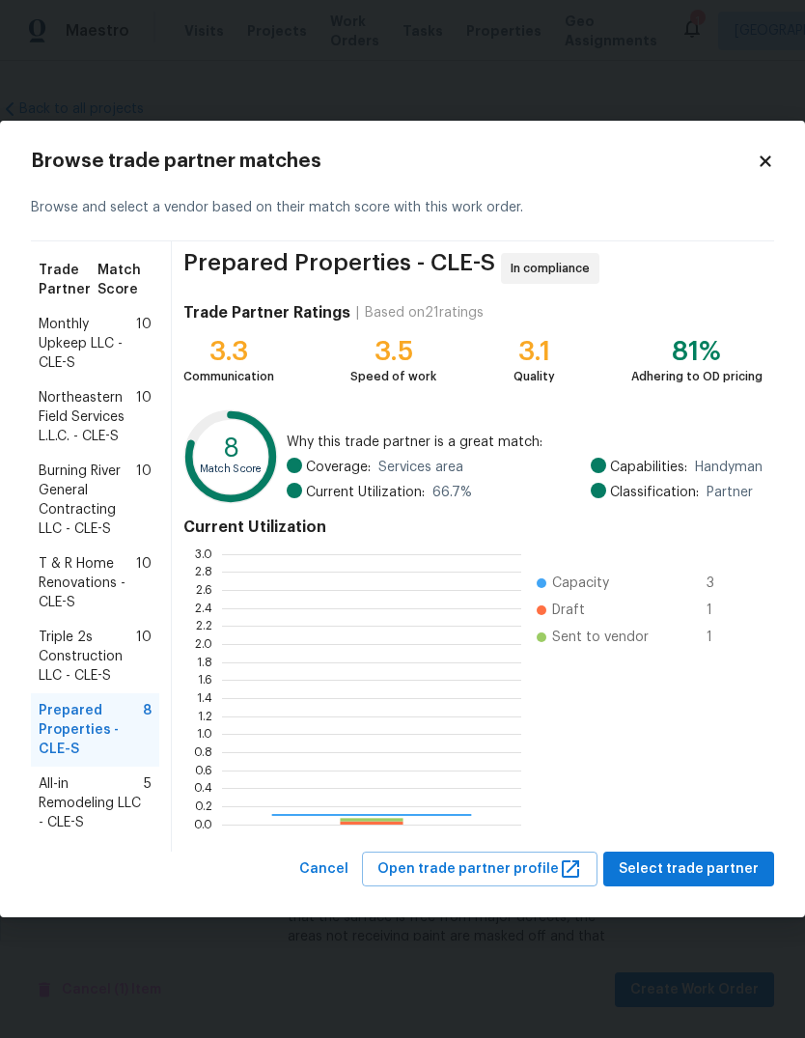
scroll to position [270, 299]
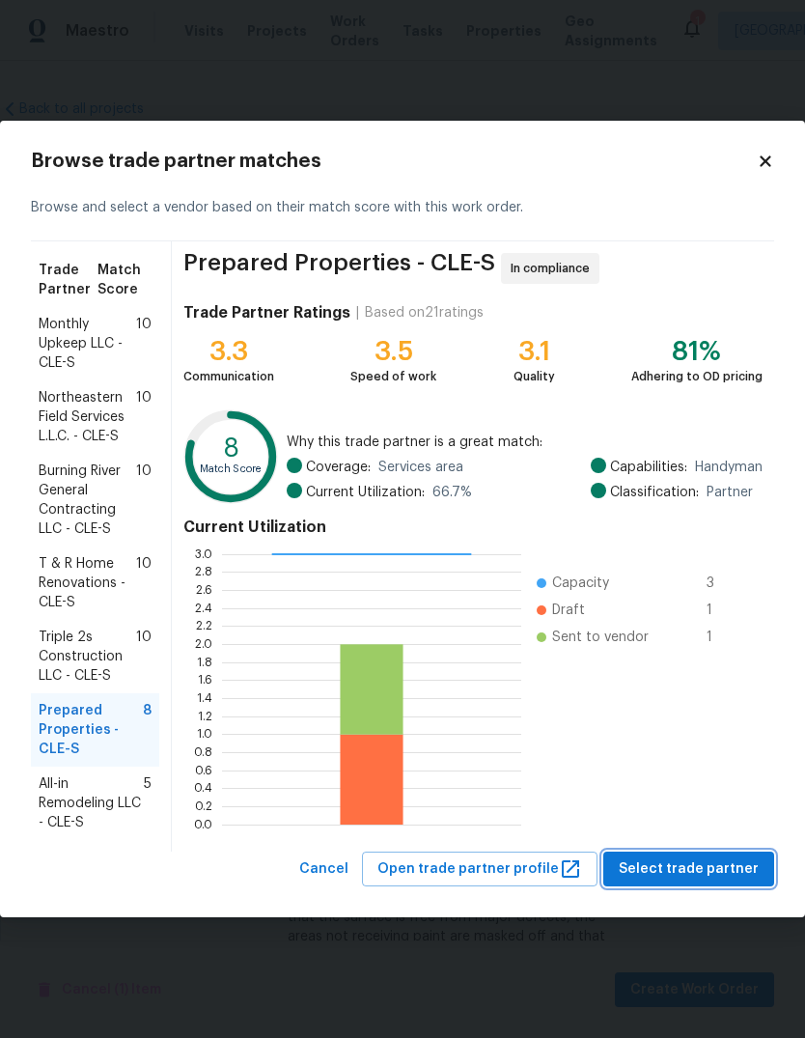
click at [698, 870] on span "Select trade partner" at bounding box center [689, 869] width 140 height 24
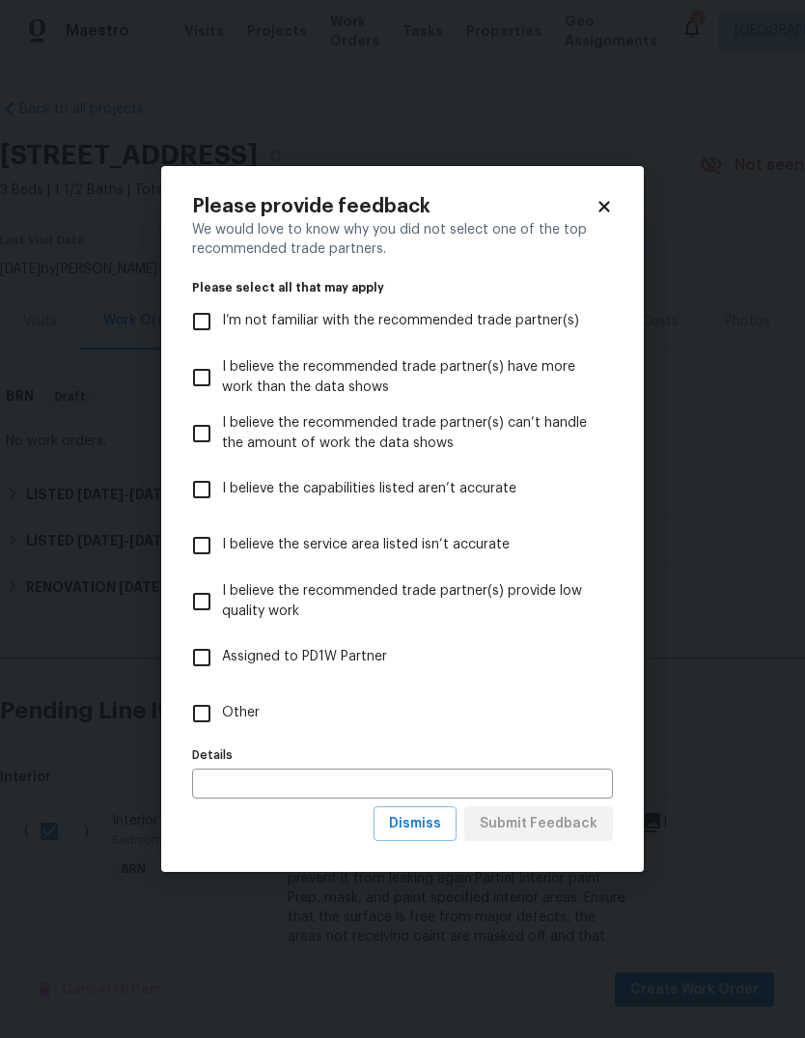
click at [204, 704] on input "Other" at bounding box center [202, 713] width 41 height 41
checkbox input "true"
click at [561, 832] on span "Submit Feedback" at bounding box center [539, 824] width 118 height 24
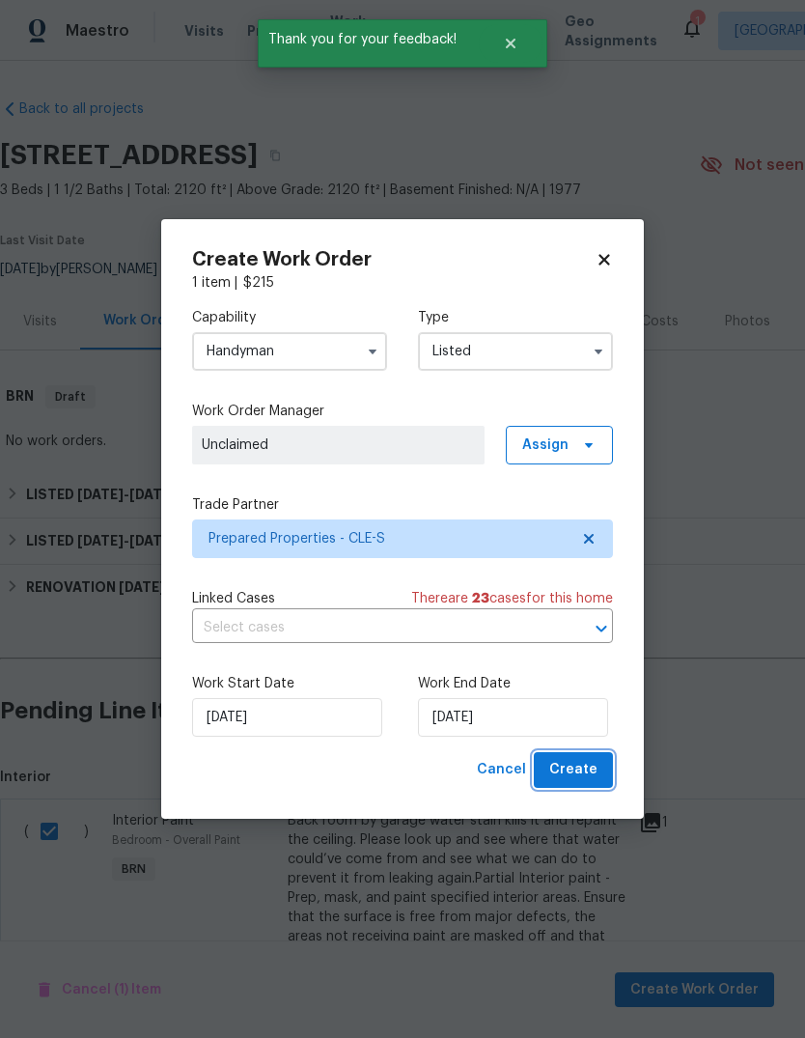
click at [588, 774] on span "Create" at bounding box center [573, 770] width 48 height 24
checkbox input "false"
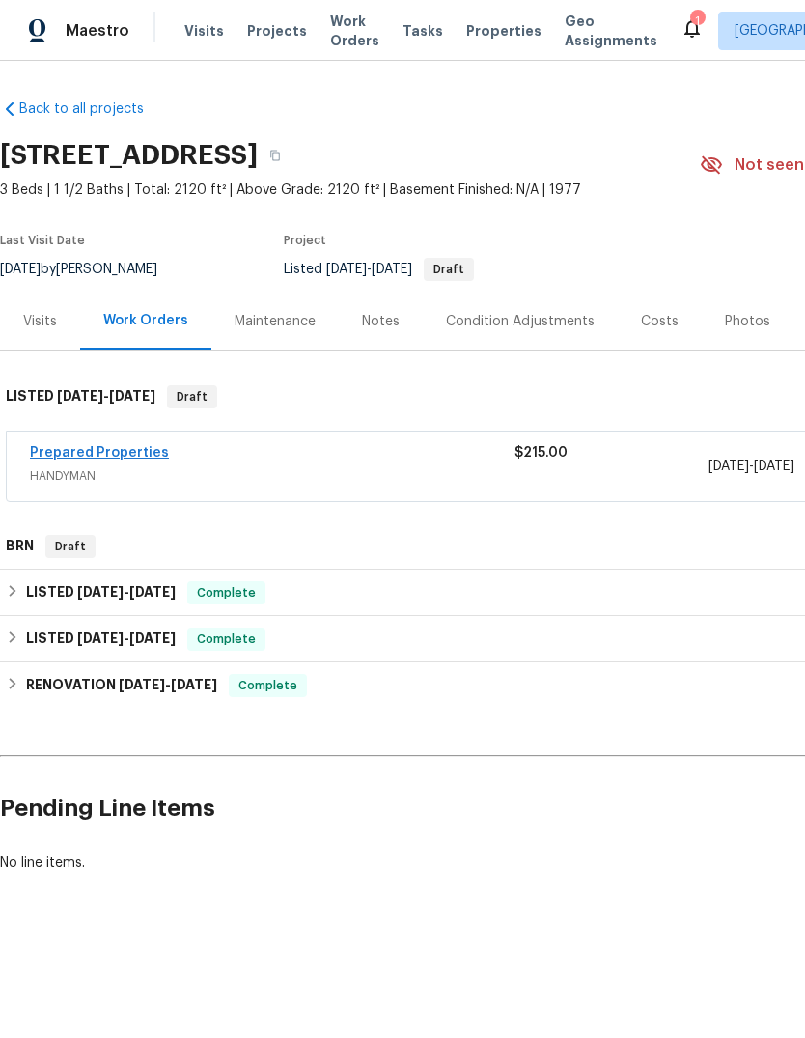
click at [136, 446] on link "Prepared Properties" at bounding box center [99, 453] width 139 height 14
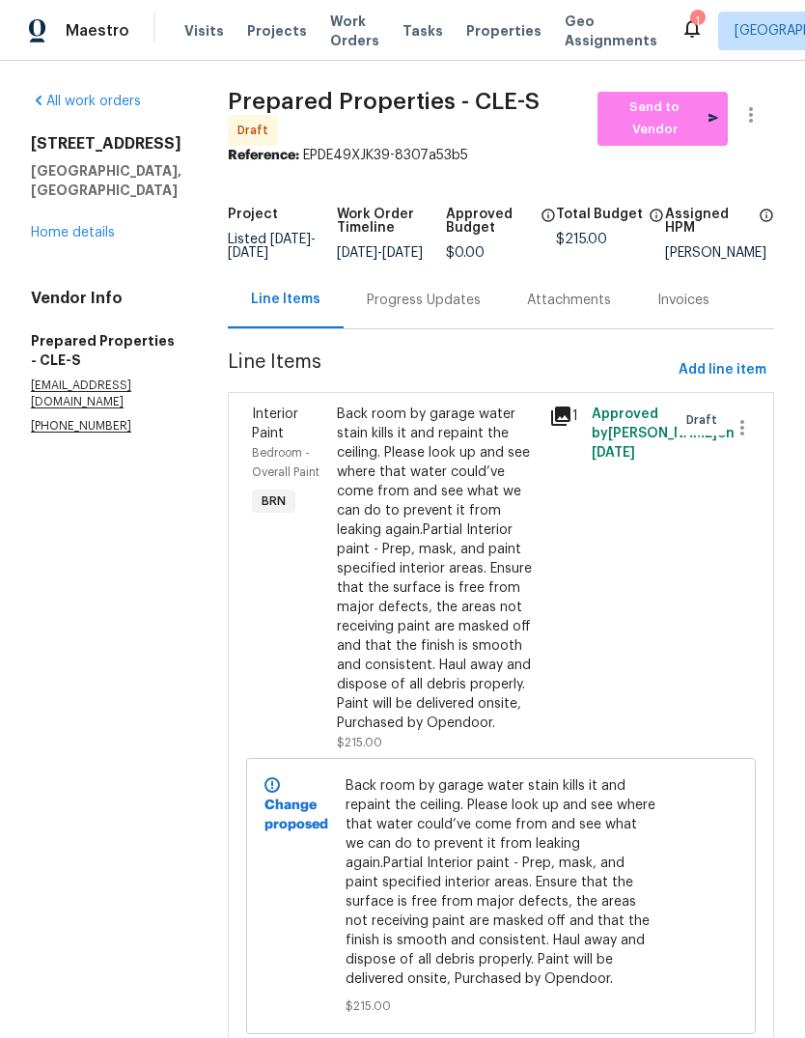
click at [471, 310] on div "Progress Updates" at bounding box center [424, 300] width 114 height 19
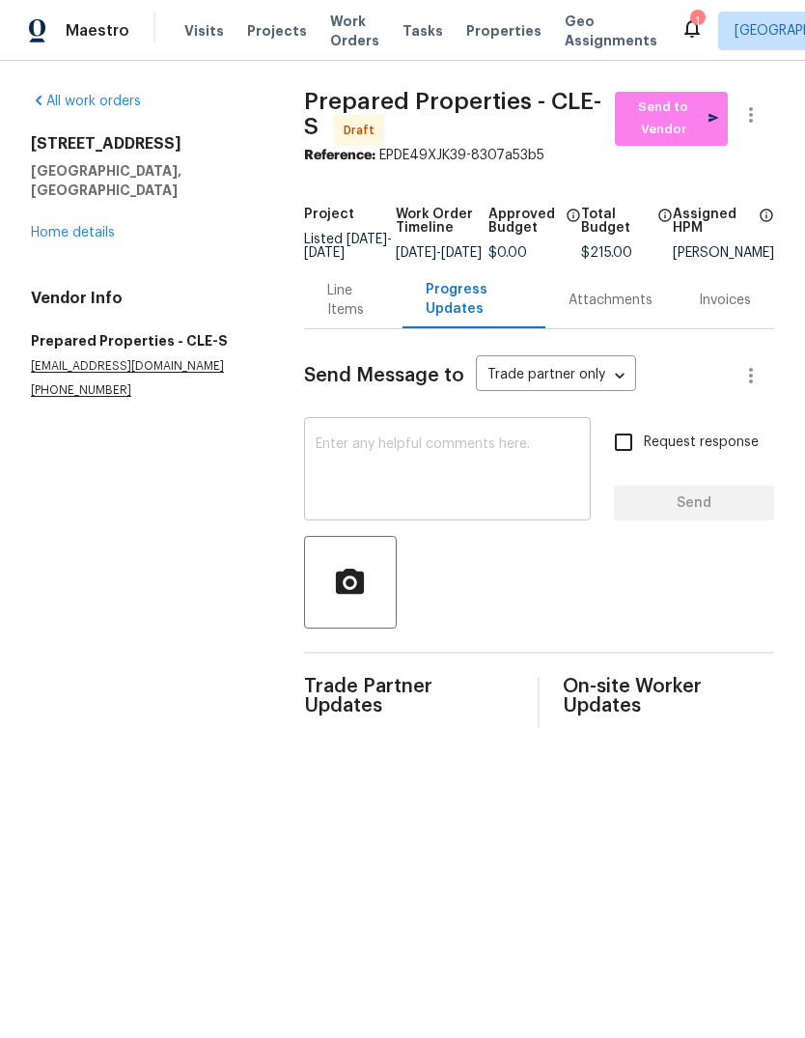
click at [406, 478] on textarea at bounding box center [448, 471] width 264 height 68
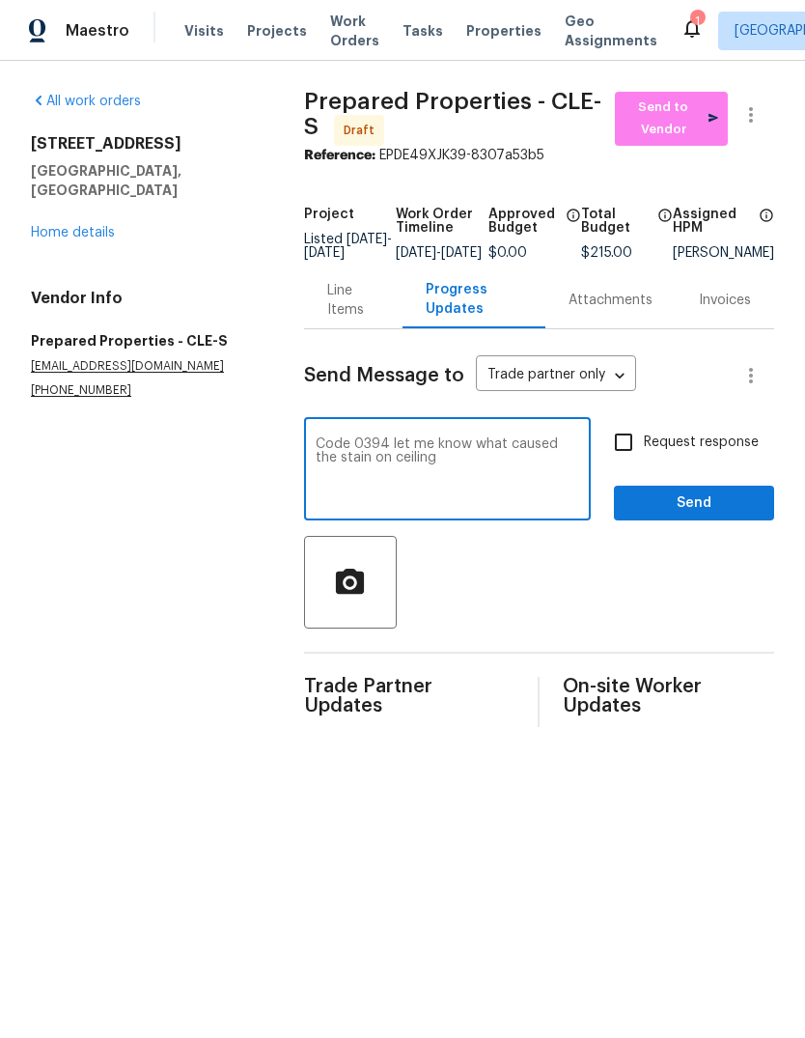
type textarea "Code 0394 let me know what caused the stain on ceiling"
click at [625, 451] on input "Request response" at bounding box center [623, 442] width 41 height 41
checkbox input "true"
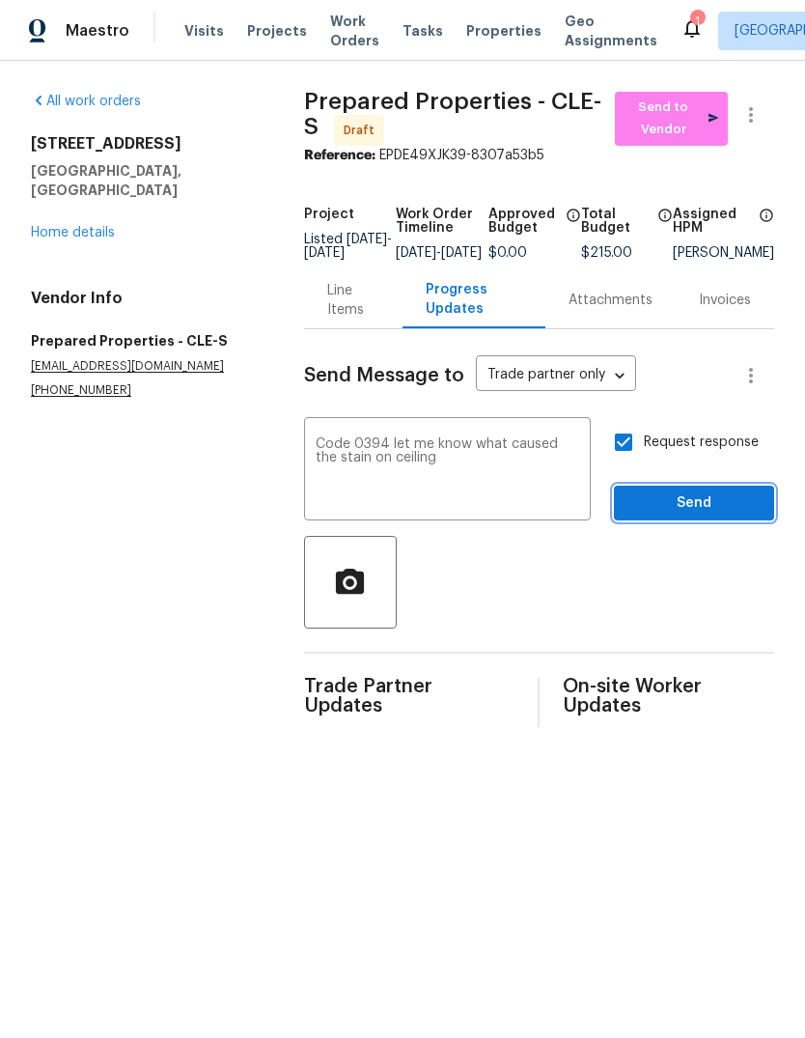
click at [657, 516] on span "Send" at bounding box center [694, 503] width 129 height 24
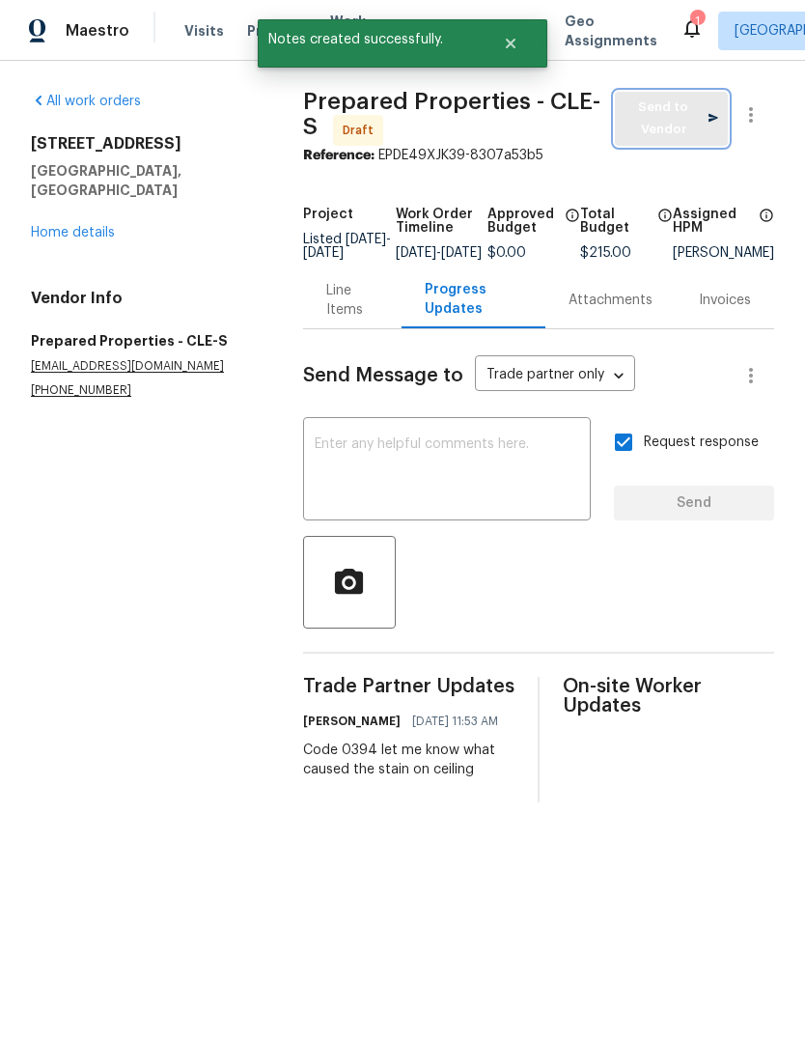
click at [665, 123] on span "Send to Vendor" at bounding box center [672, 119] width 94 height 44
click at [81, 226] on link "Home details" at bounding box center [73, 233] width 84 height 14
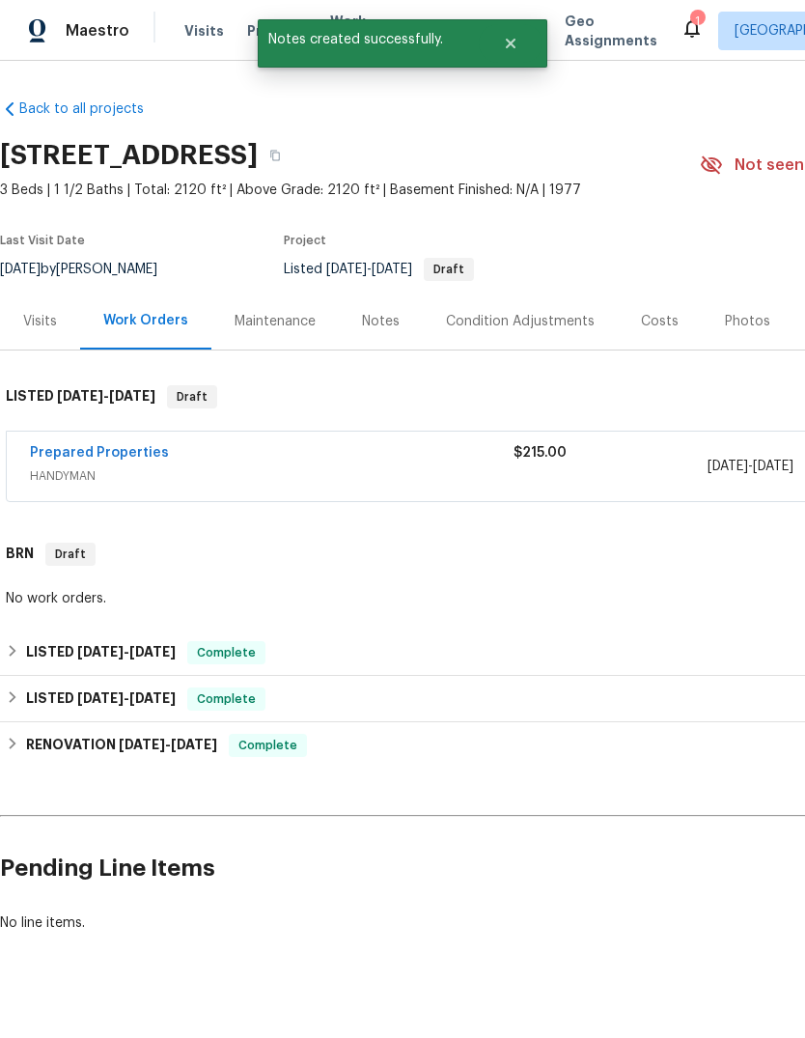
click at [384, 331] on div "Notes" at bounding box center [381, 321] width 84 height 57
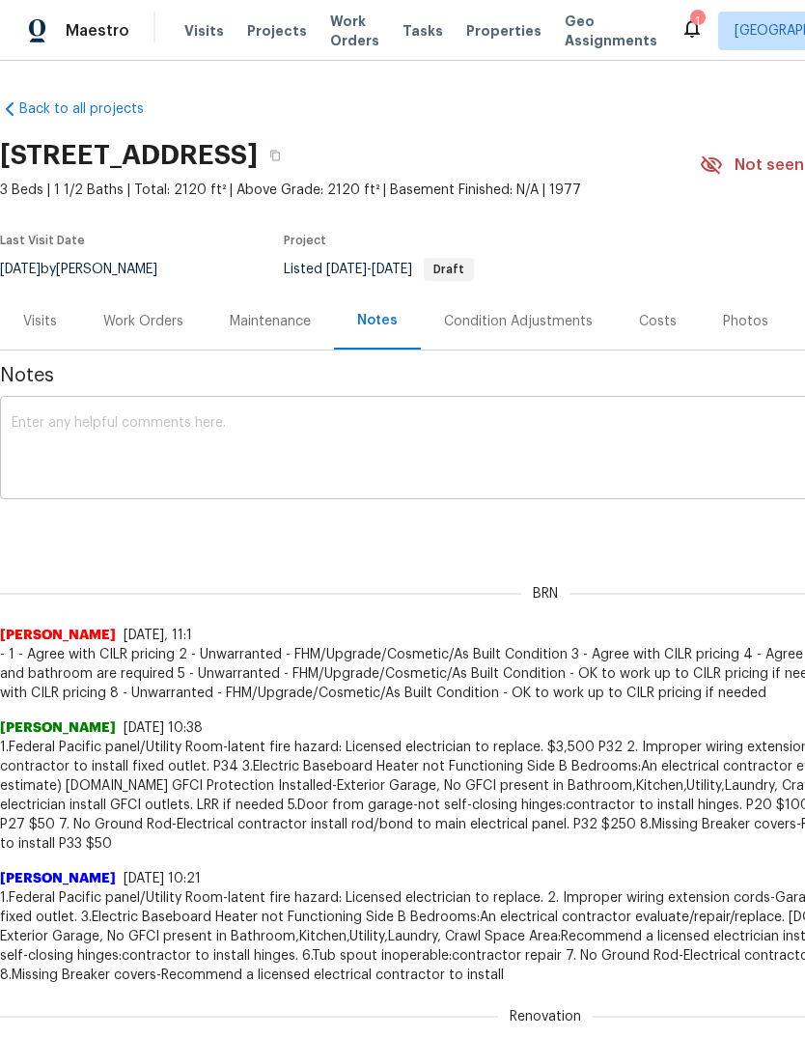
click at [264, 454] on textarea at bounding box center [546, 450] width 1068 height 68
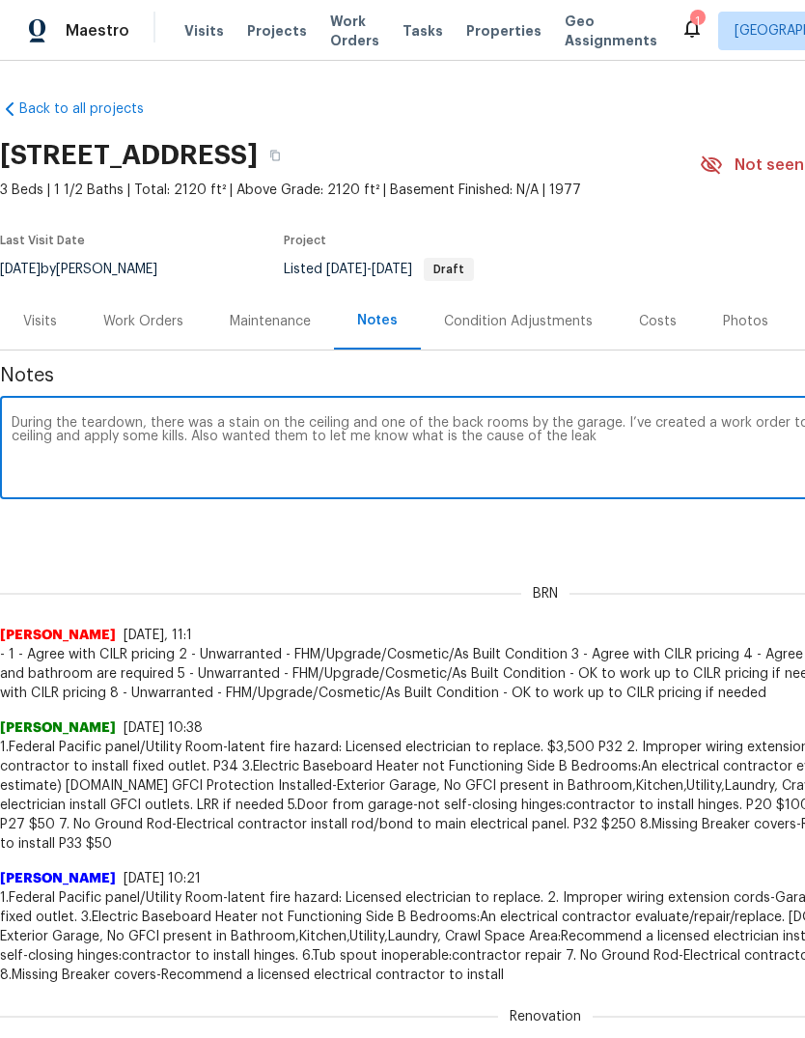
click at [129, 434] on textarea "During the teardown, there was a stain on the ceiling and one of the back rooms…" at bounding box center [546, 450] width 1068 height 68
click at [598, 458] on textarea "During the teardown, there was a stain on the ceiling and one of the back rooms…" at bounding box center [546, 450] width 1068 height 68
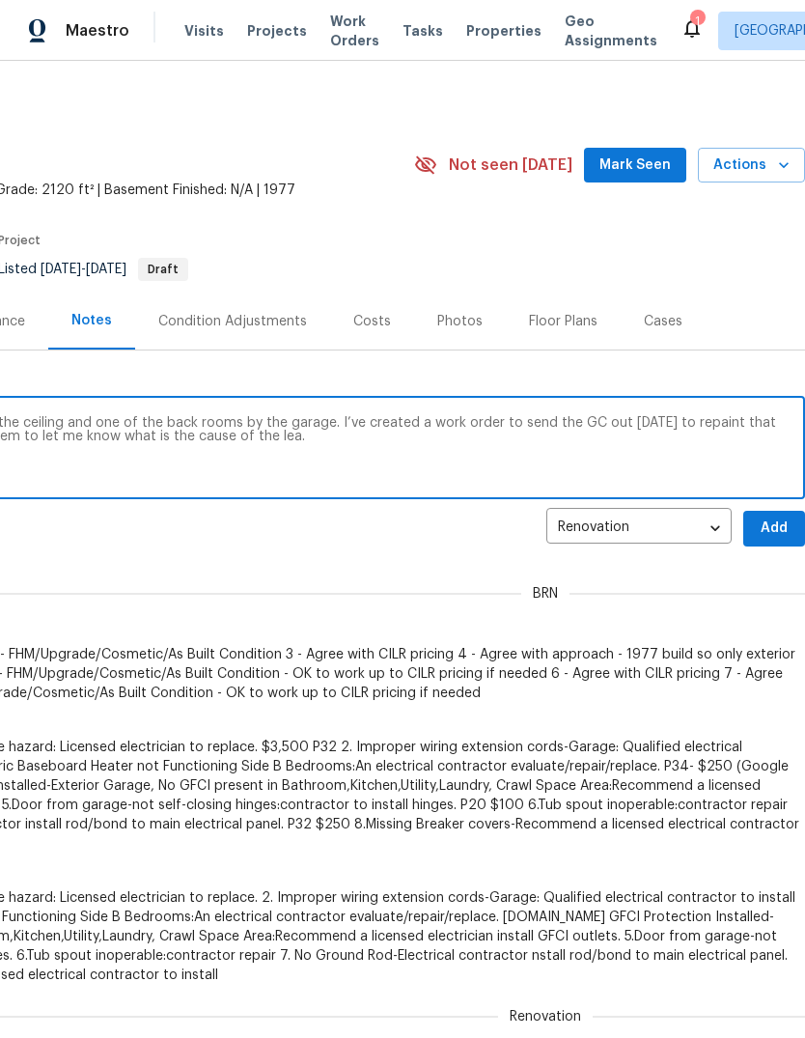
scroll to position [0, 286]
type textarea "During the teardown, there was a stain on the ceiling and one of the back rooms…"
click at [771, 524] on span "Add" at bounding box center [774, 529] width 31 height 24
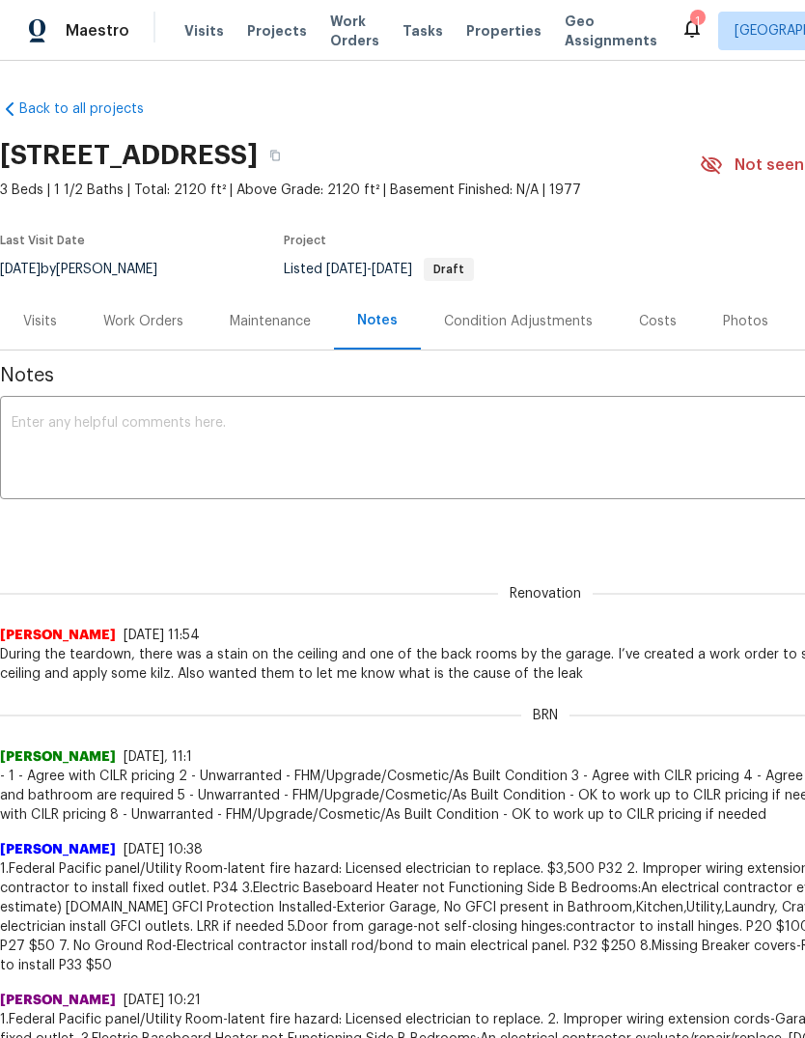
scroll to position [0, 0]
click at [147, 317] on div "Work Orders" at bounding box center [143, 321] width 80 height 19
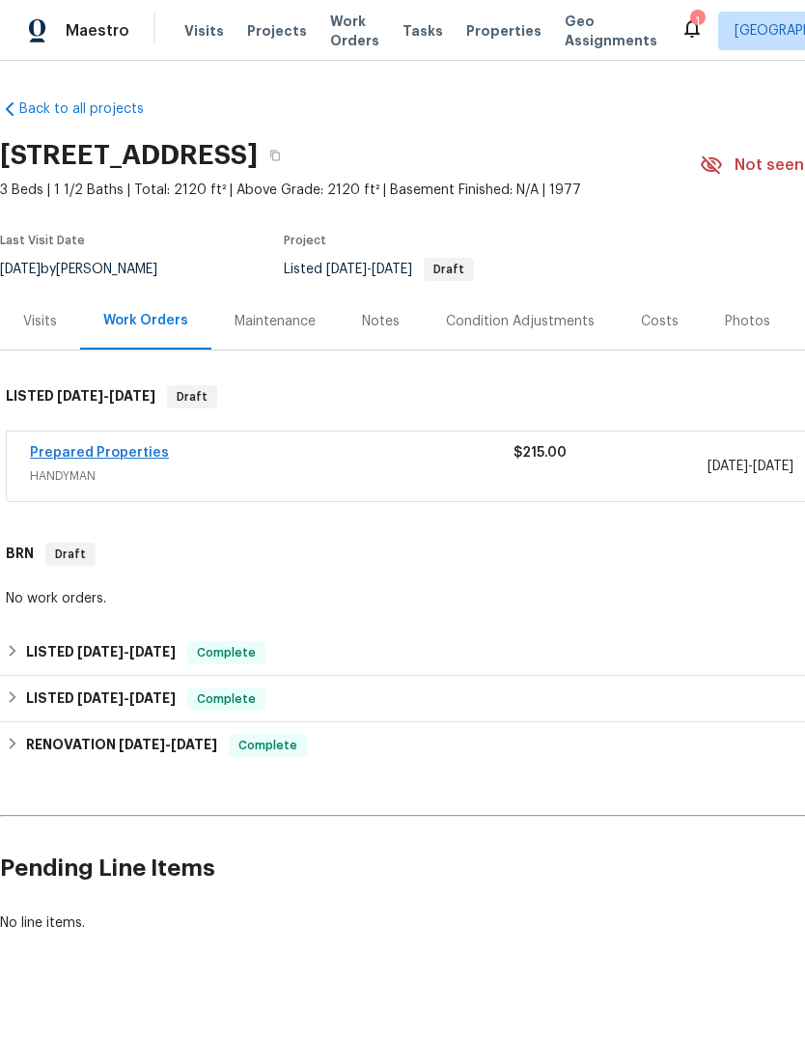
click at [126, 448] on link "Prepared Properties" at bounding box center [99, 453] width 139 height 14
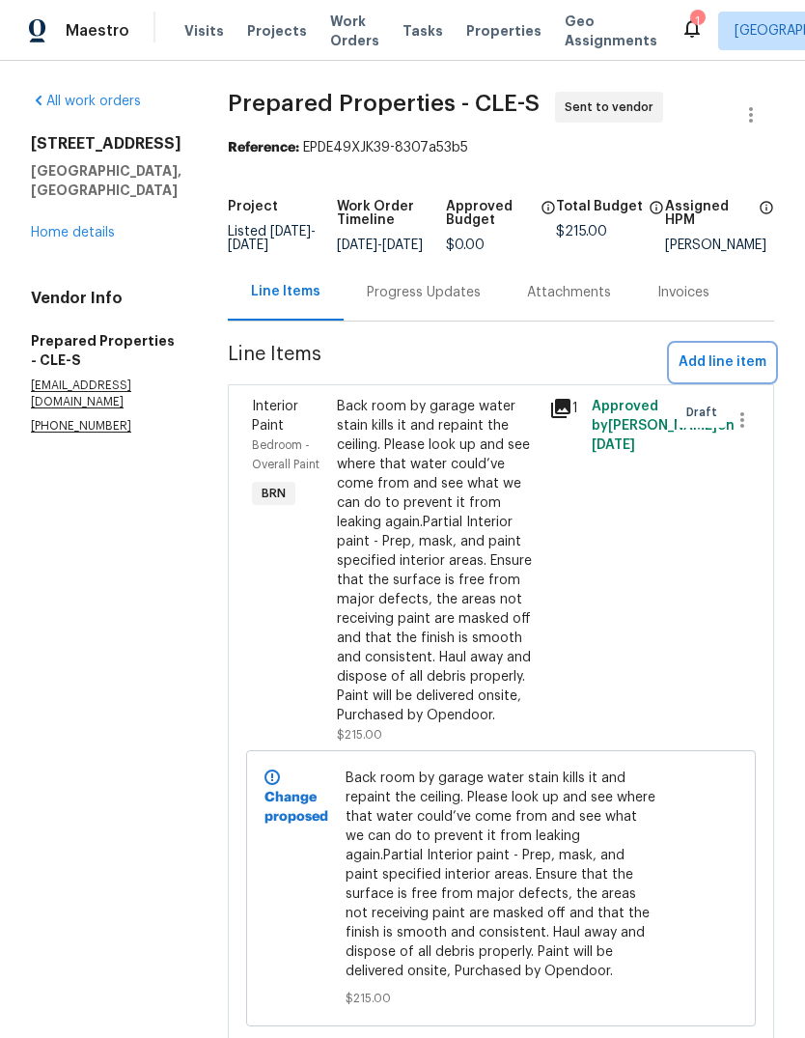
click at [723, 374] on span "Add line item" at bounding box center [723, 362] width 88 height 24
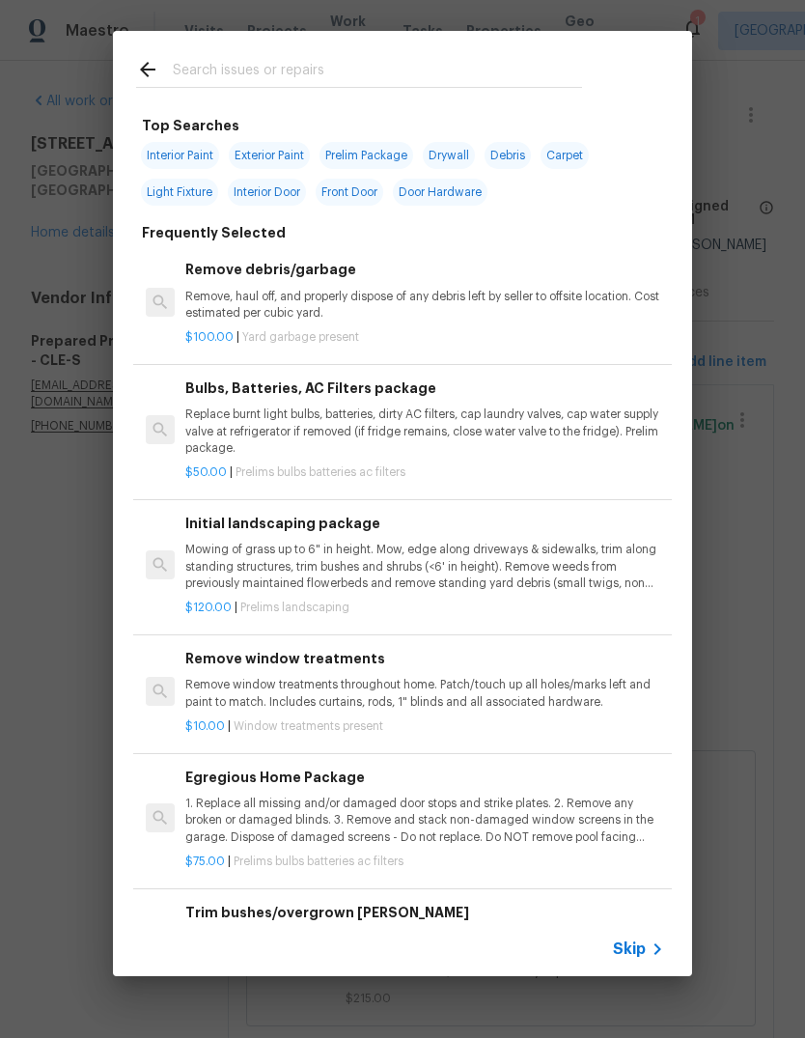
click at [193, 154] on span "Interior Paint" at bounding box center [180, 155] width 78 height 27
type input "Interior Paint"
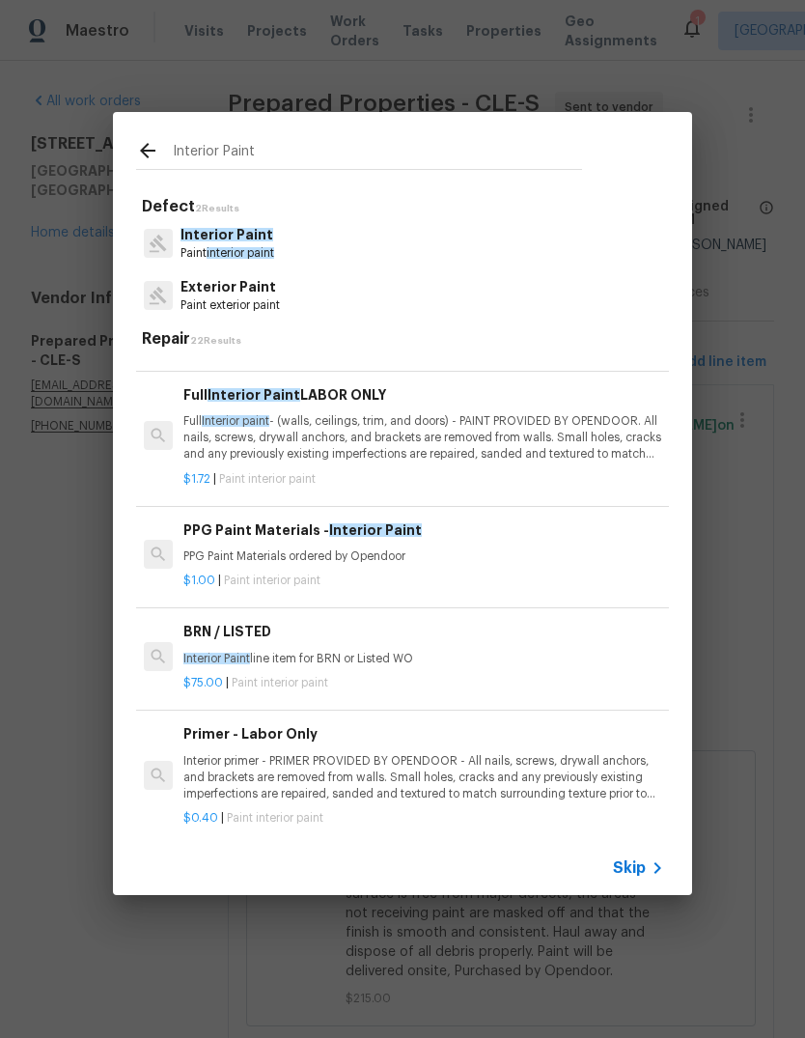
scroll to position [116, 2]
click at [518, 652] on p "Interior Paint line item for BRN or Listed WO" at bounding box center [422, 660] width 479 height 16
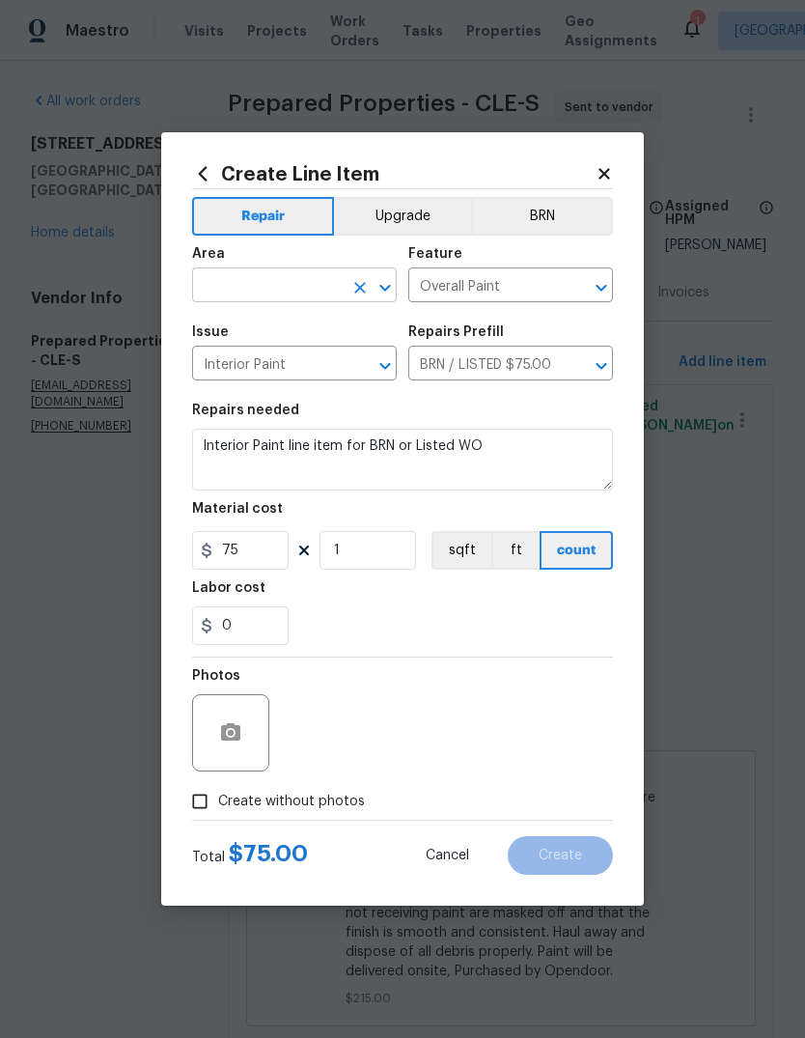
click at [279, 277] on input "text" at bounding box center [267, 287] width 151 height 30
click at [330, 326] on li "Garage" at bounding box center [294, 330] width 205 height 32
type input "Garage"
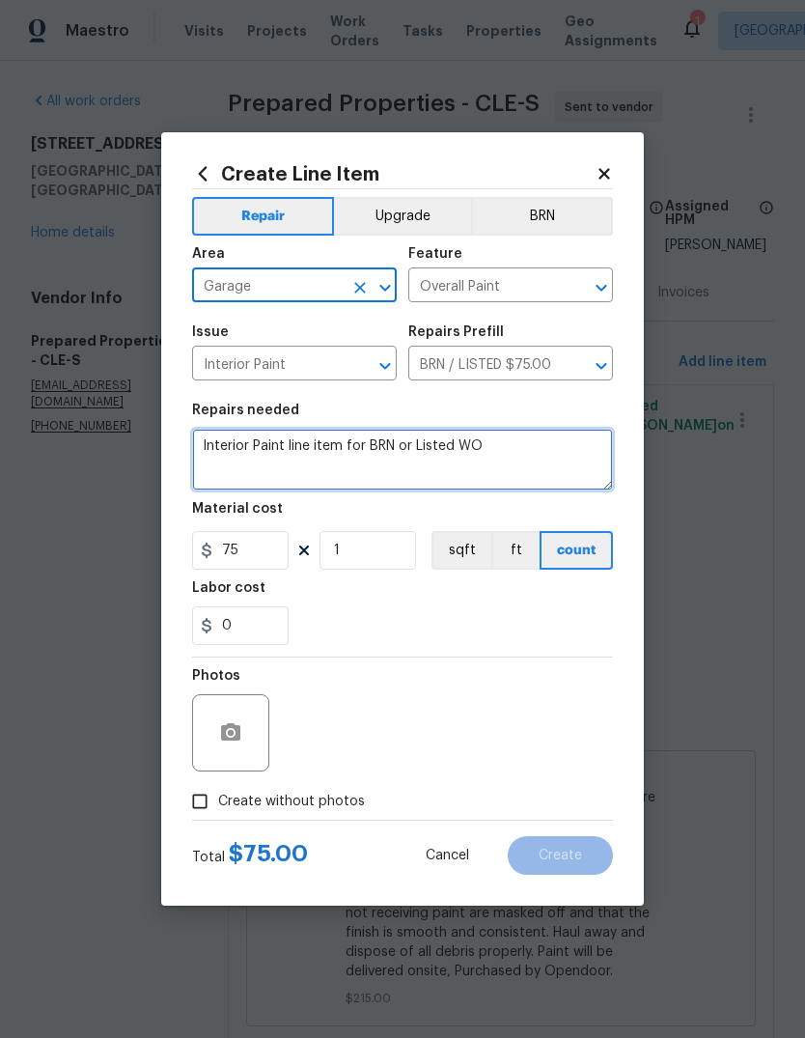
click at [502, 459] on textarea "Interior Paint line item for BRN or Listed WO" at bounding box center [402, 460] width 421 height 62
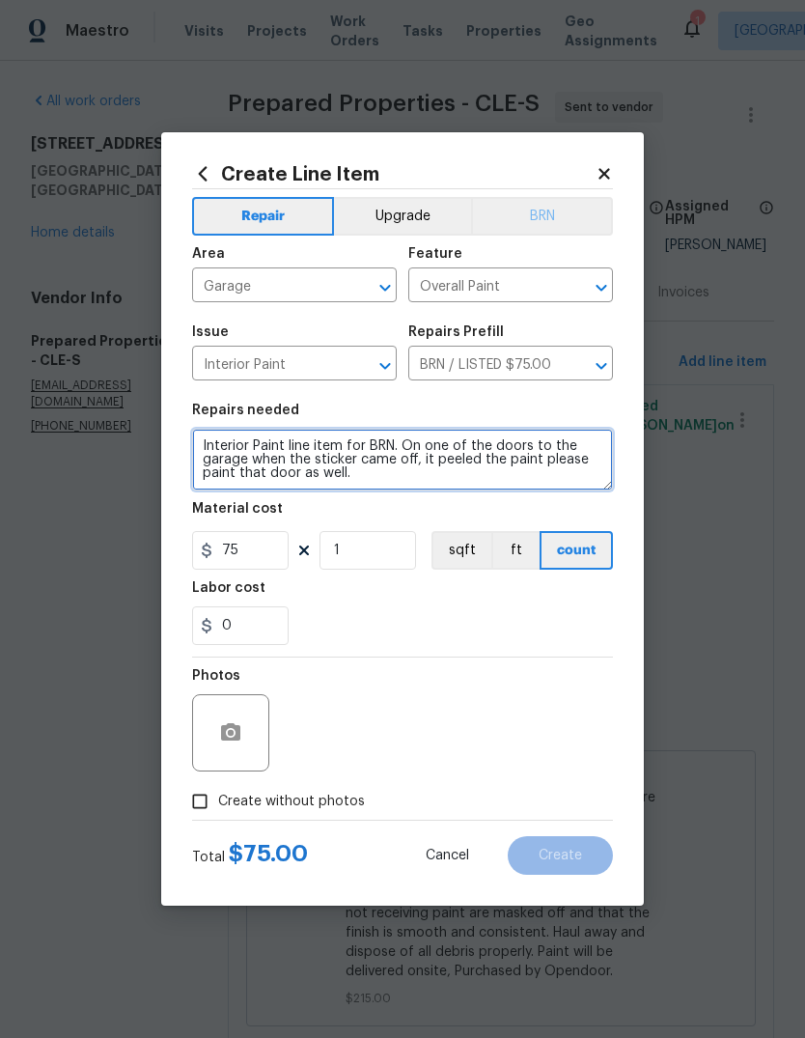
type textarea "Interior Paint line item for BRN. On one of the doors to the garage when the st…"
click at [559, 223] on button "BRN" at bounding box center [542, 216] width 142 height 39
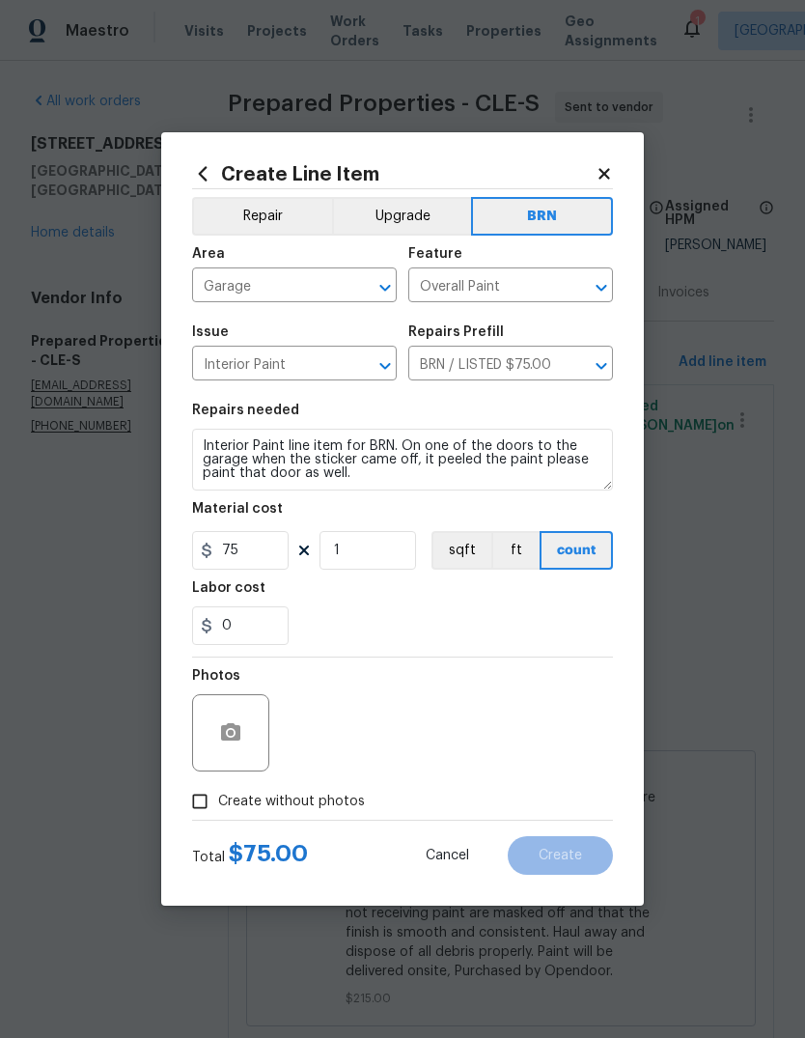
click at [411, 741] on div "Photos" at bounding box center [402, 721] width 421 height 126
click at [202, 797] on input "Create without photos" at bounding box center [200, 801] width 37 height 37
checkbox input "true"
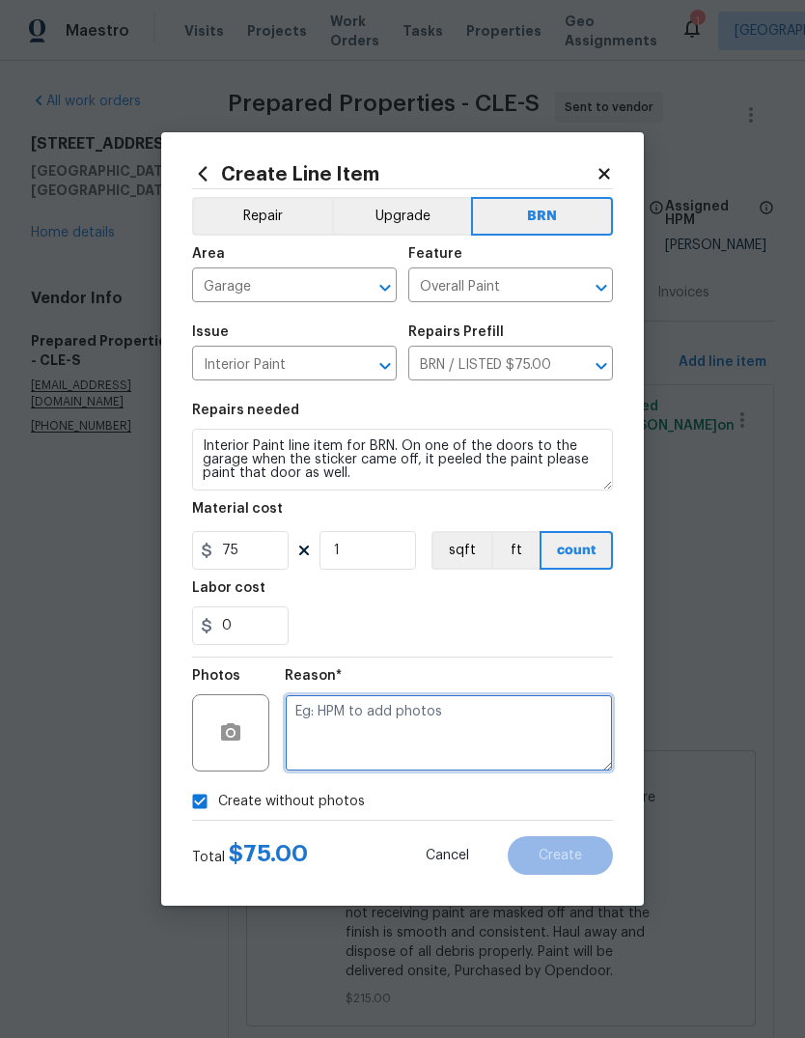
click at [357, 718] on textarea at bounding box center [449, 732] width 328 height 77
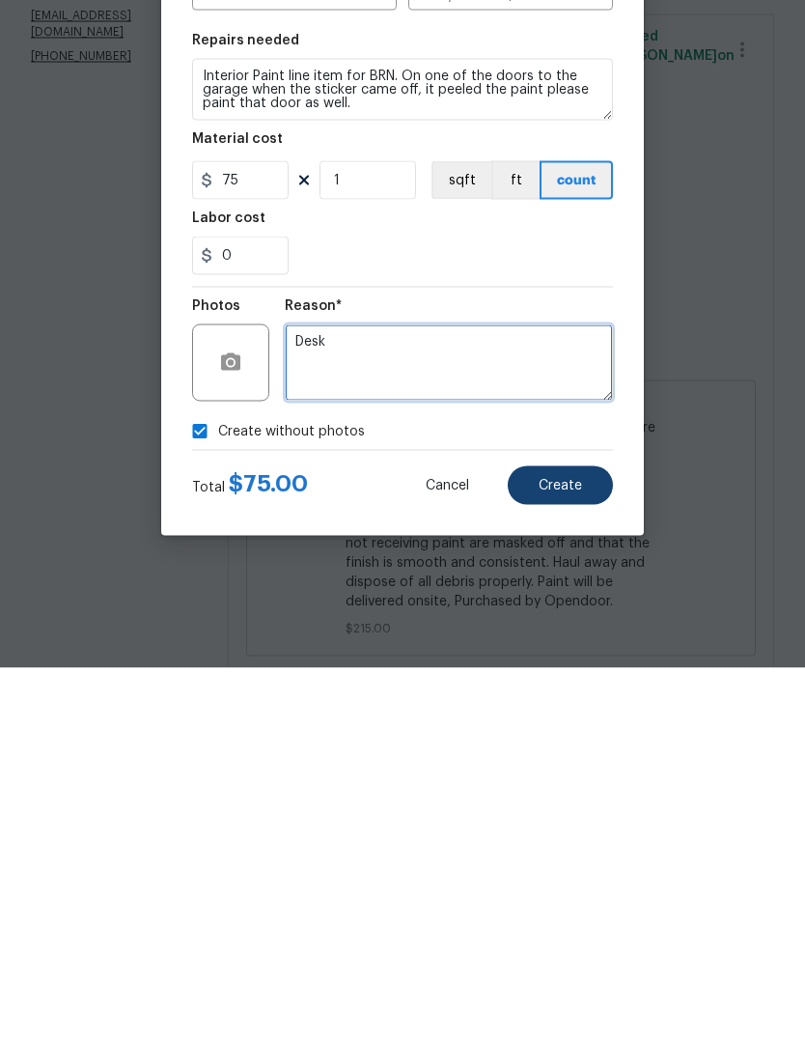
type textarea "Desk"
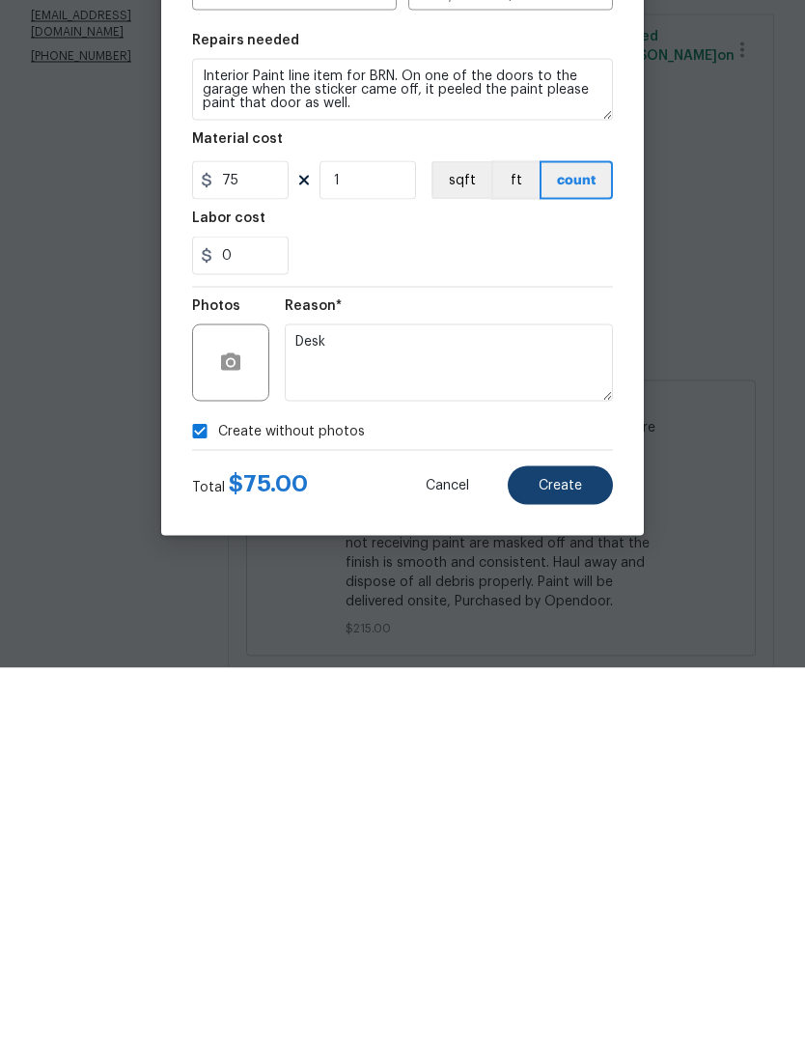
click at [577, 849] on span "Create" at bounding box center [560, 856] width 43 height 14
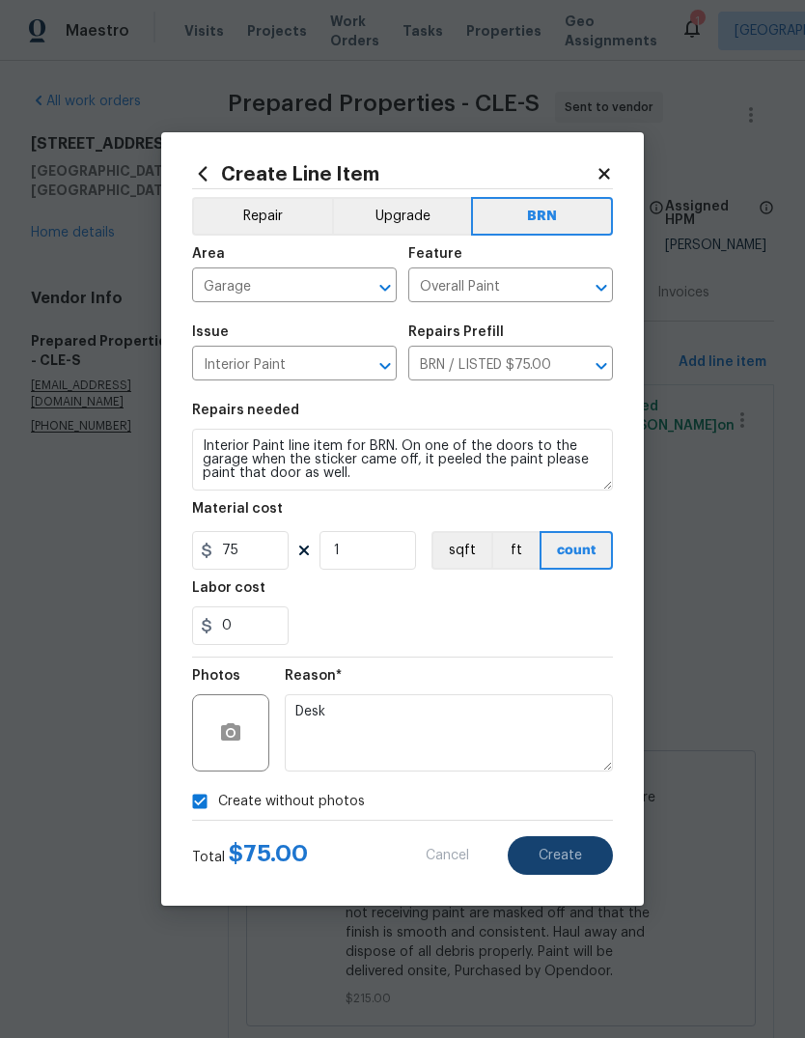
scroll to position [0, 0]
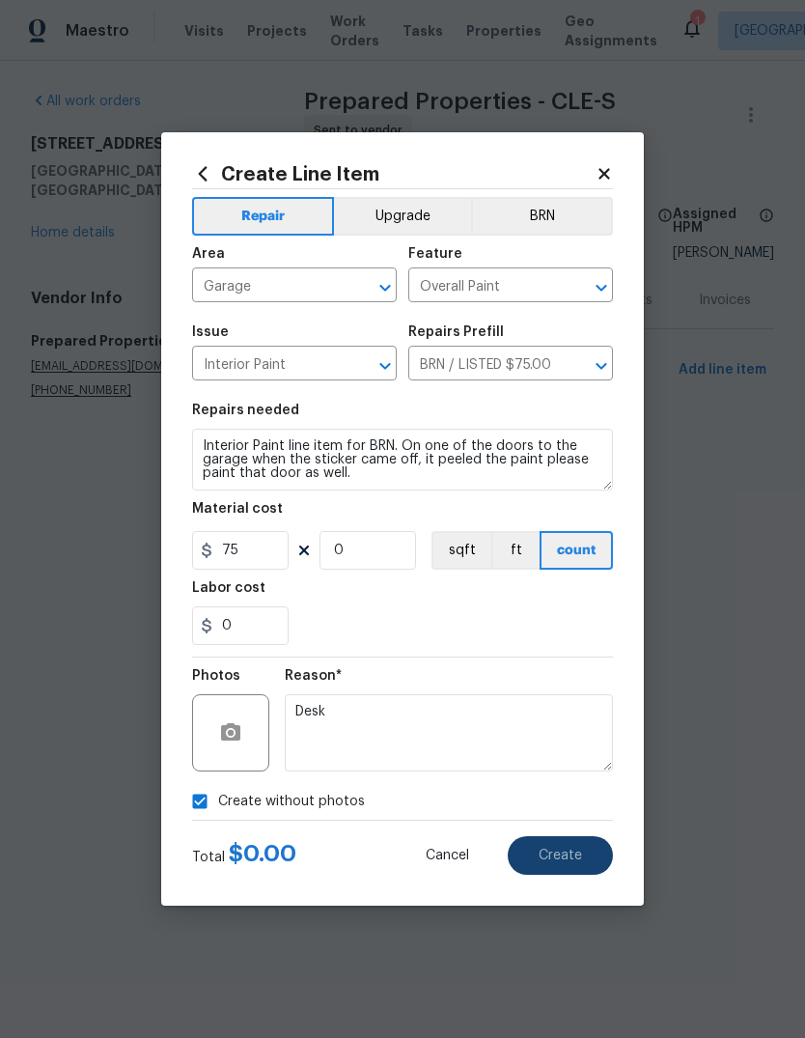
type input "0"
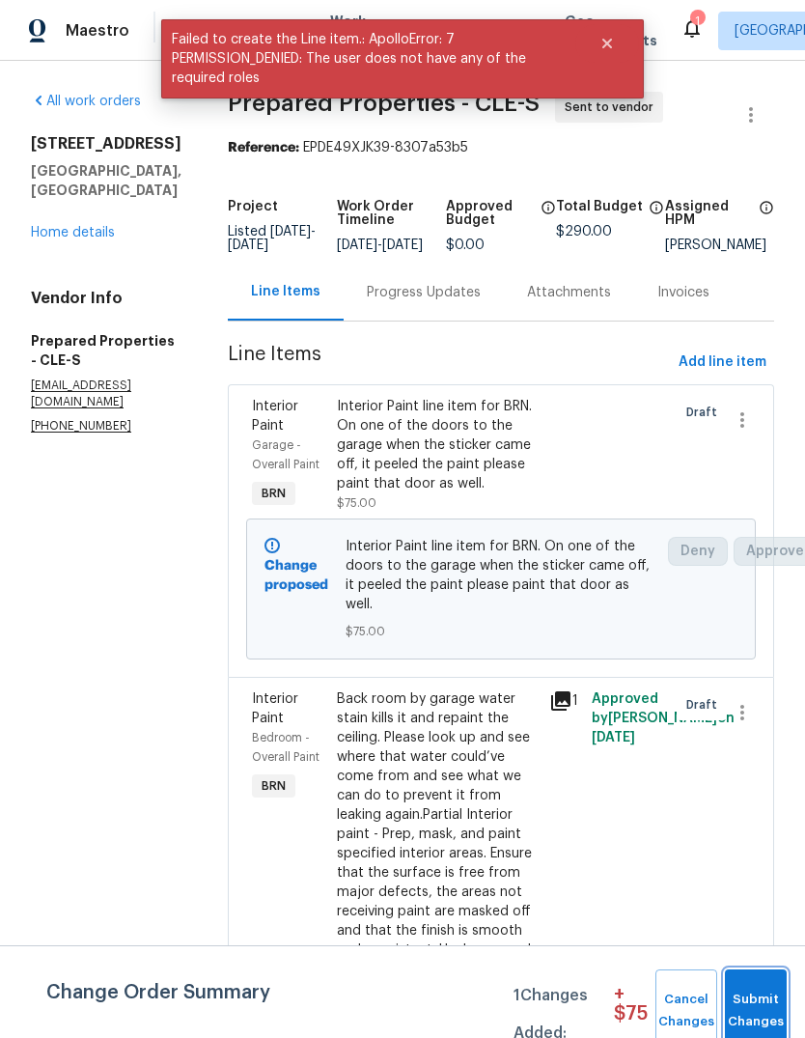
click at [769, 1010] on span "Submit Changes" at bounding box center [756, 1011] width 42 height 44
